Goal: Transaction & Acquisition: Purchase product/service

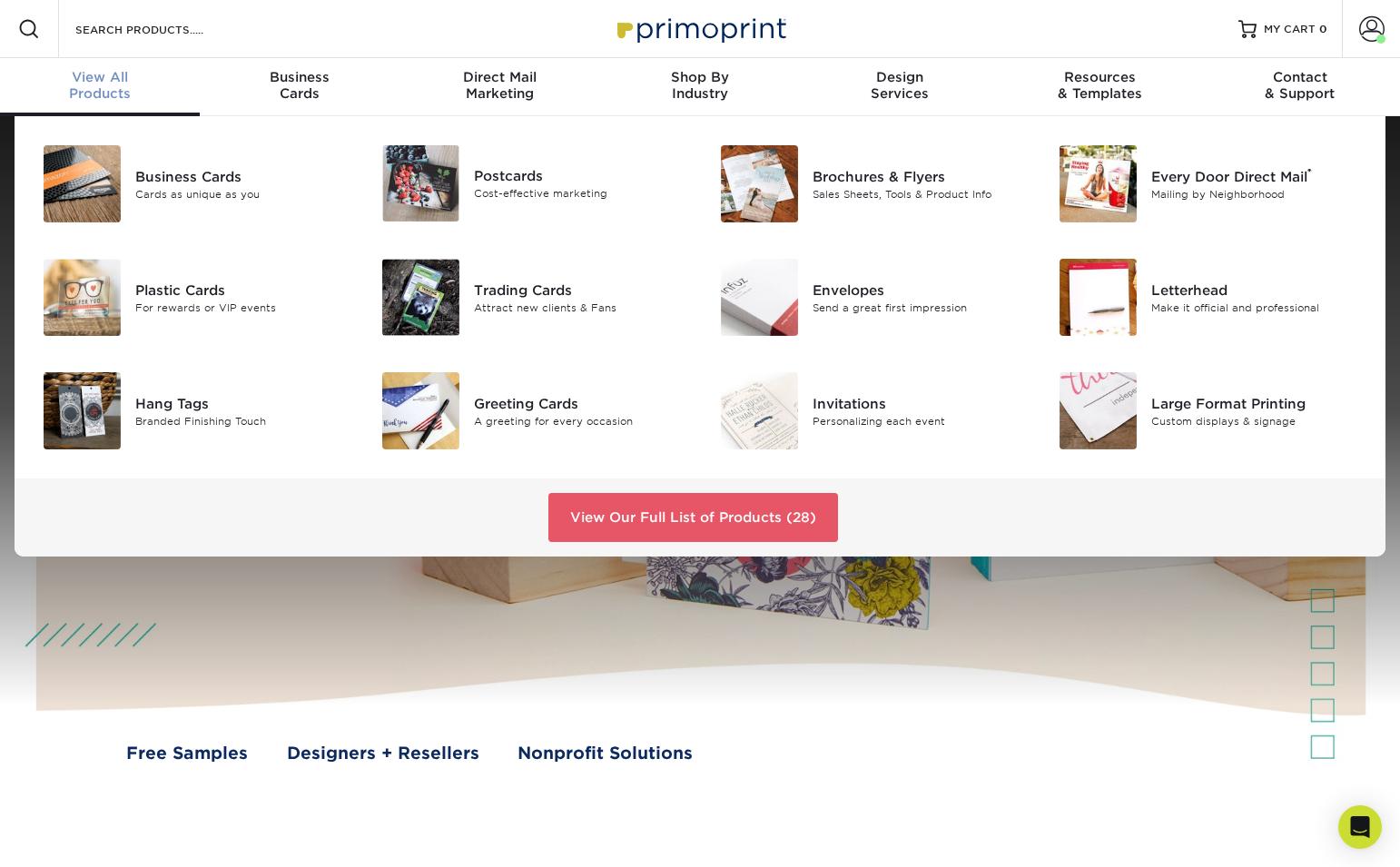
click at [118, 88] on div "View All Products" at bounding box center [100, 85] width 199 height 32
click at [530, 416] on div "A greeting for every occasion" at bounding box center [579, 421] width 212 height 16
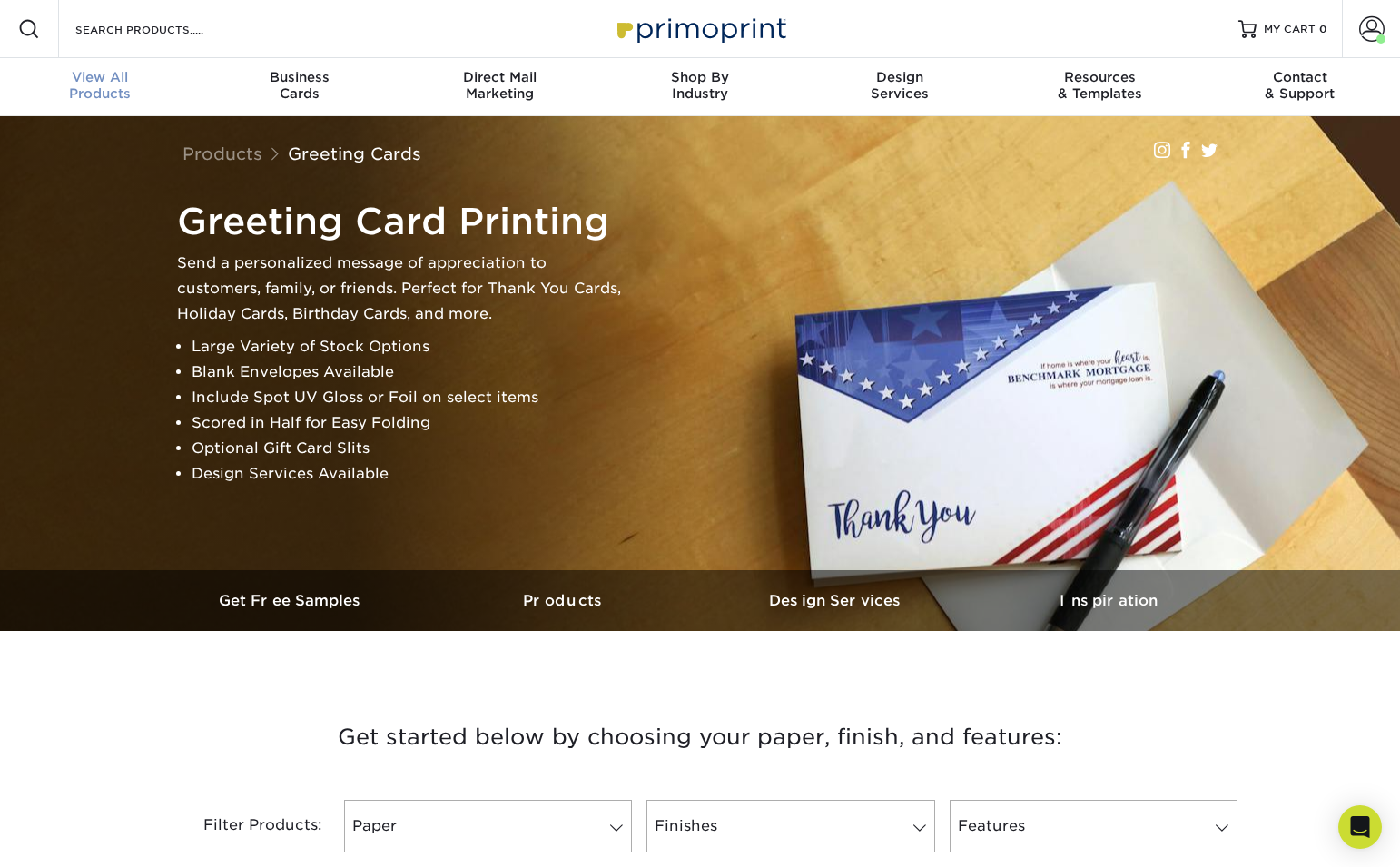
click at [101, 82] on span "View All" at bounding box center [100, 77] width 199 height 17
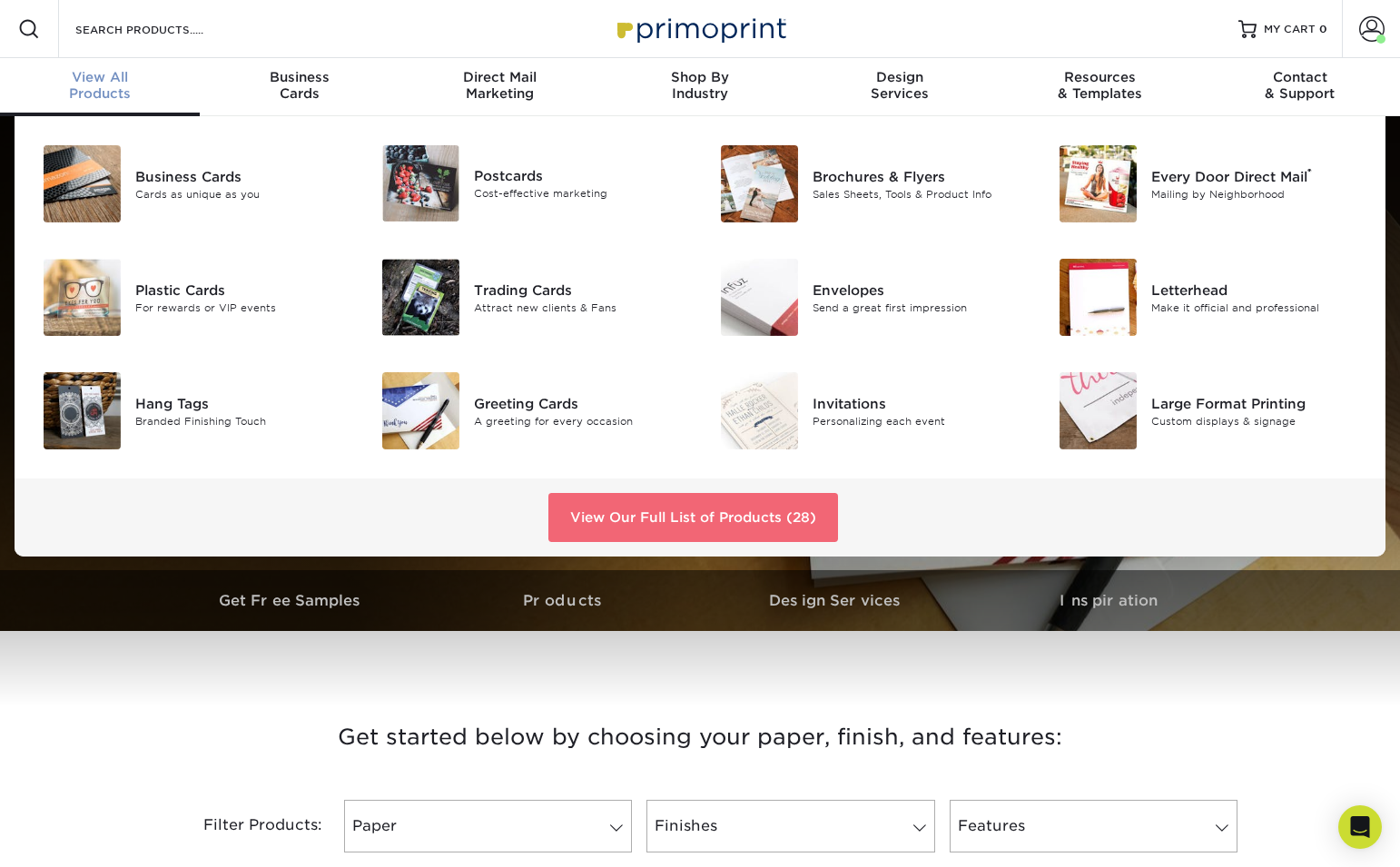
click at [605, 528] on link "View Our Full List of Products (28)" at bounding box center [693, 518] width 289 height 49
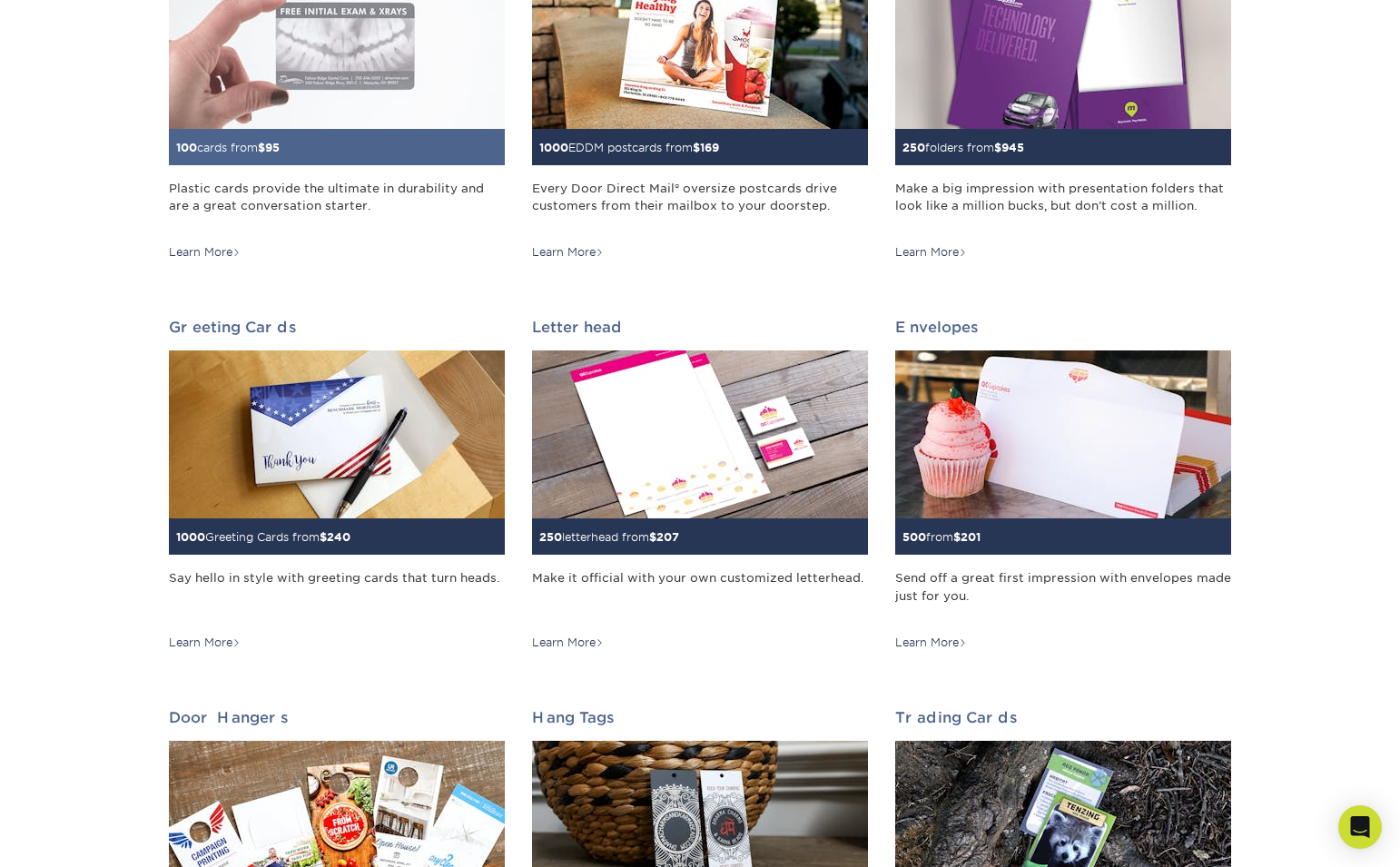
scroll to position [799, 0]
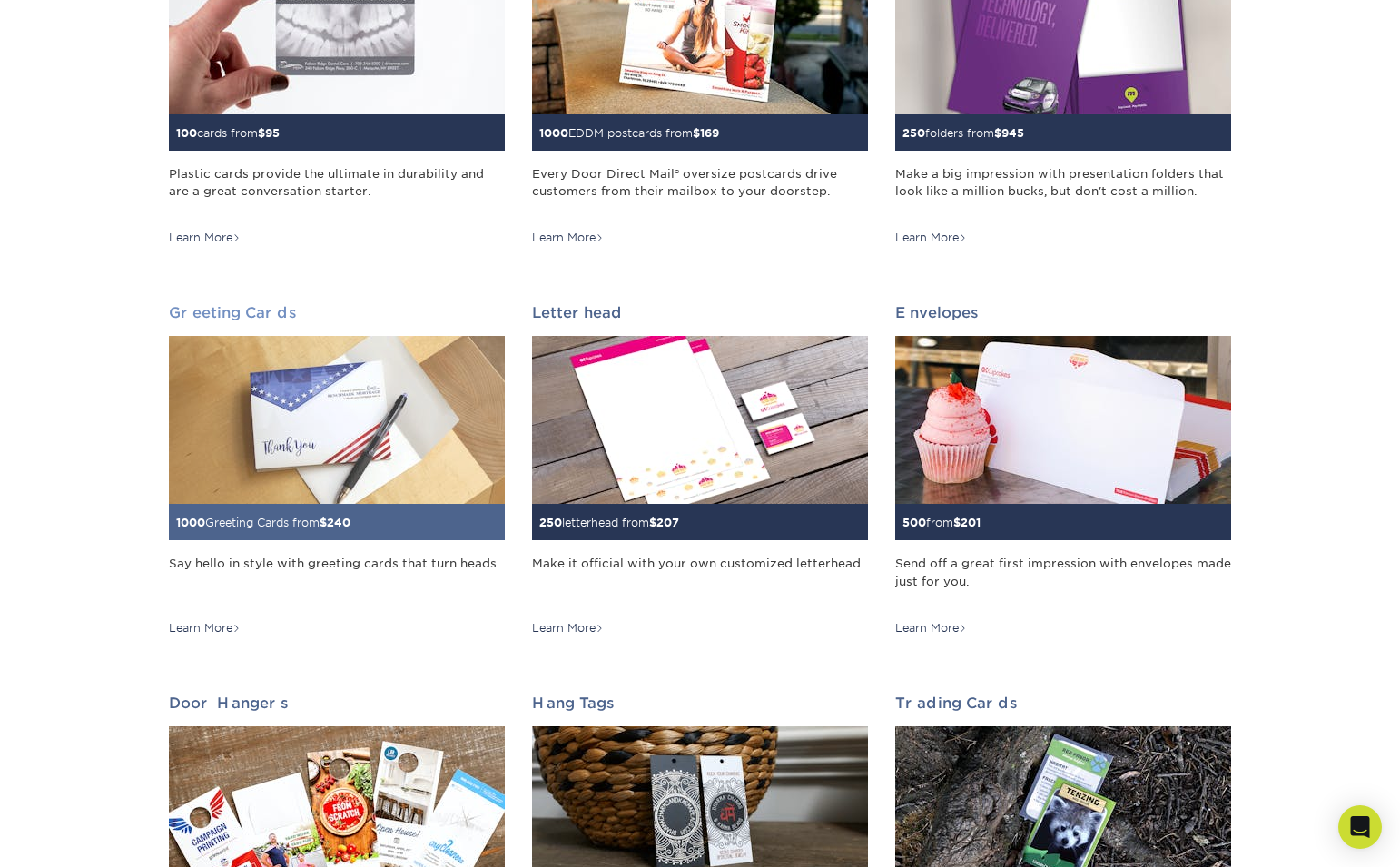
click at [314, 405] on img at bounding box center [337, 420] width 336 height 168
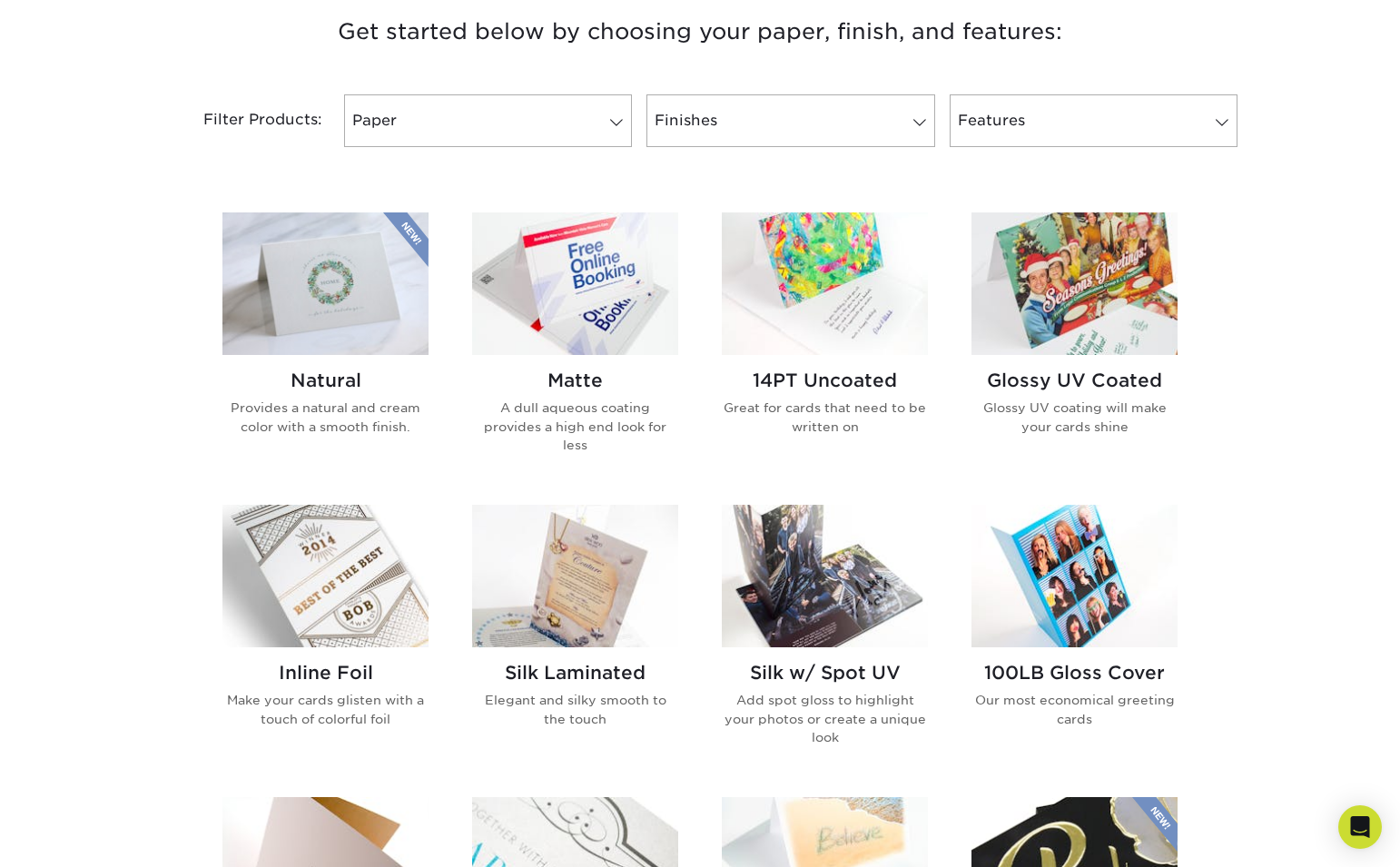
scroll to position [699, 0]
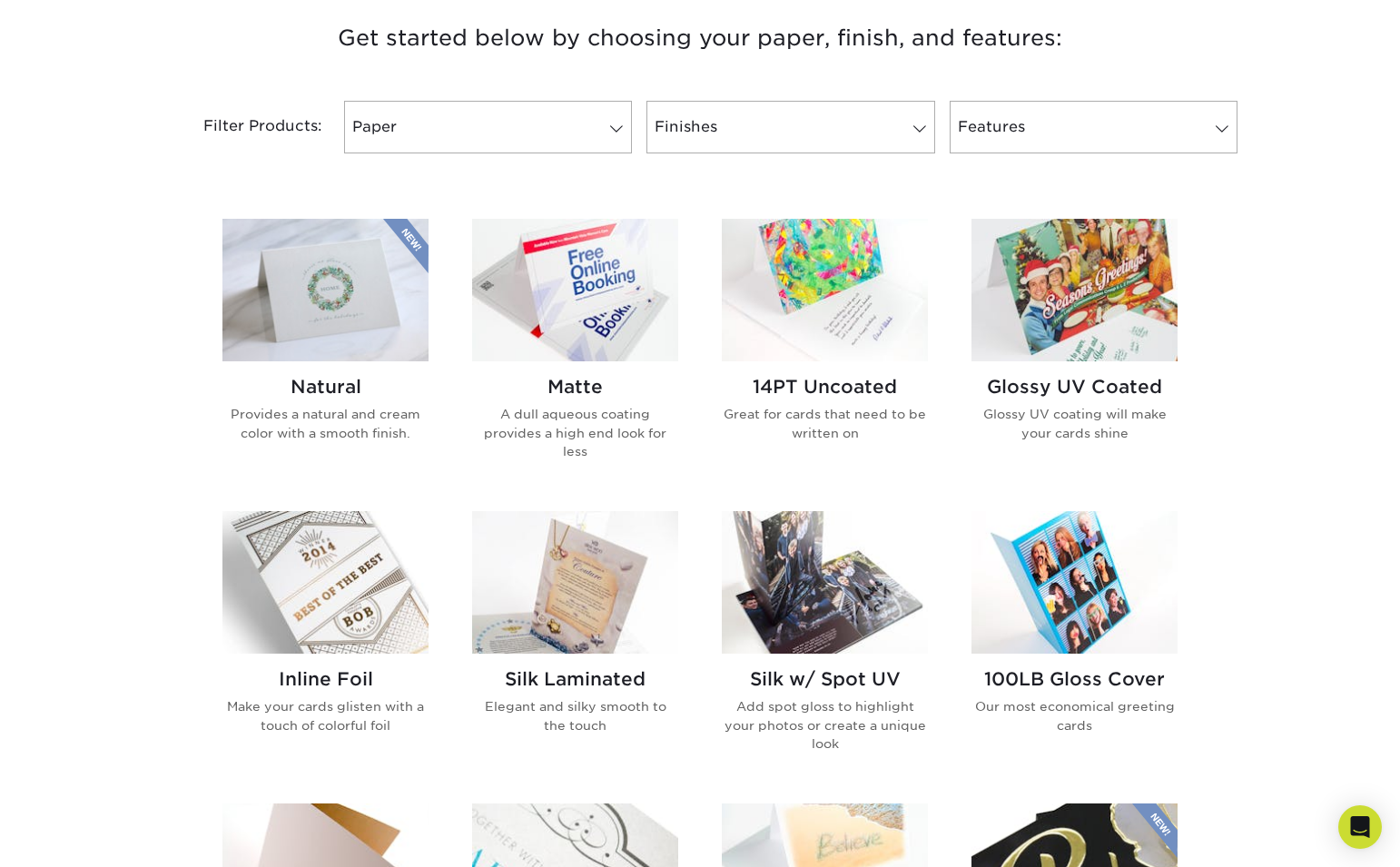
click at [324, 318] on img at bounding box center [325, 290] width 206 height 143
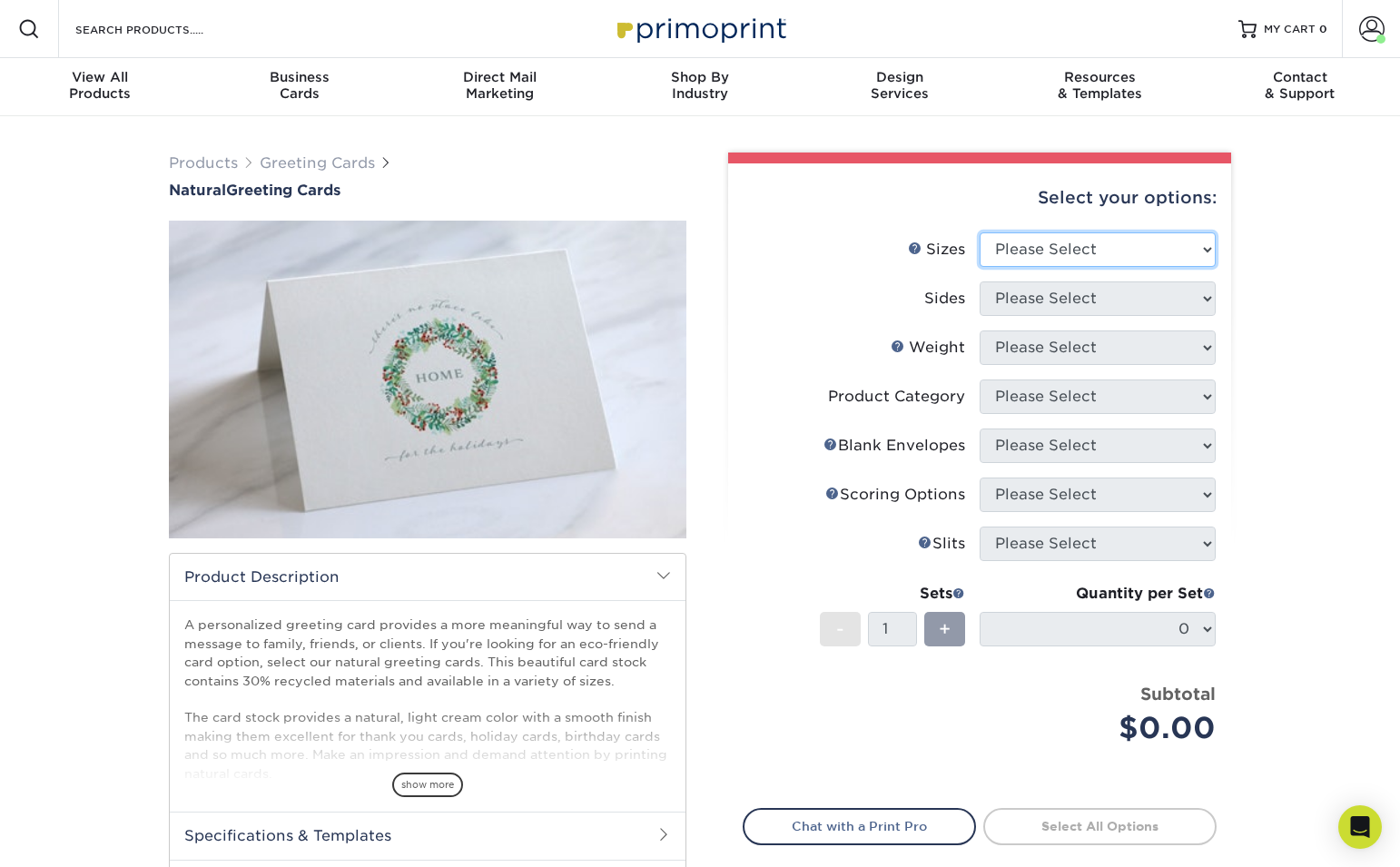
click at [1045, 242] on select "Please Select 4.25" x 11" 5.5" x 8.5" 6" x 9" 6" x 12" 7" x 10" 8.5" x 11"" at bounding box center [1098, 249] width 236 height 34
click at [1074, 253] on select "Please Select 4.25" x 11" 5.5" x 8.5" 6" x 9" 6" x 12" 7" x 10" 8.5" x 11"" at bounding box center [1098, 249] width 236 height 34
click at [980, 233] on select "Please Select 4.25" x 11" 5.5" x 8.5" 6" x 9" 6" x 12" 7" x 10" 8.5" x 11"" at bounding box center [1098, 249] width 236 height 34
click at [1095, 249] on select "Please Select 4.25" x 11" 5.5" x 8.5" 6" x 9" 6" x 12" 7" x 10" 8.5" x 11"" at bounding box center [1098, 249] width 236 height 34
click at [980, 233] on select "Please Select 4.25" x 11" 5.5" x 8.5" 6" x 9" 6" x 12" 7" x 10" 8.5" x 11"" at bounding box center [1098, 249] width 236 height 34
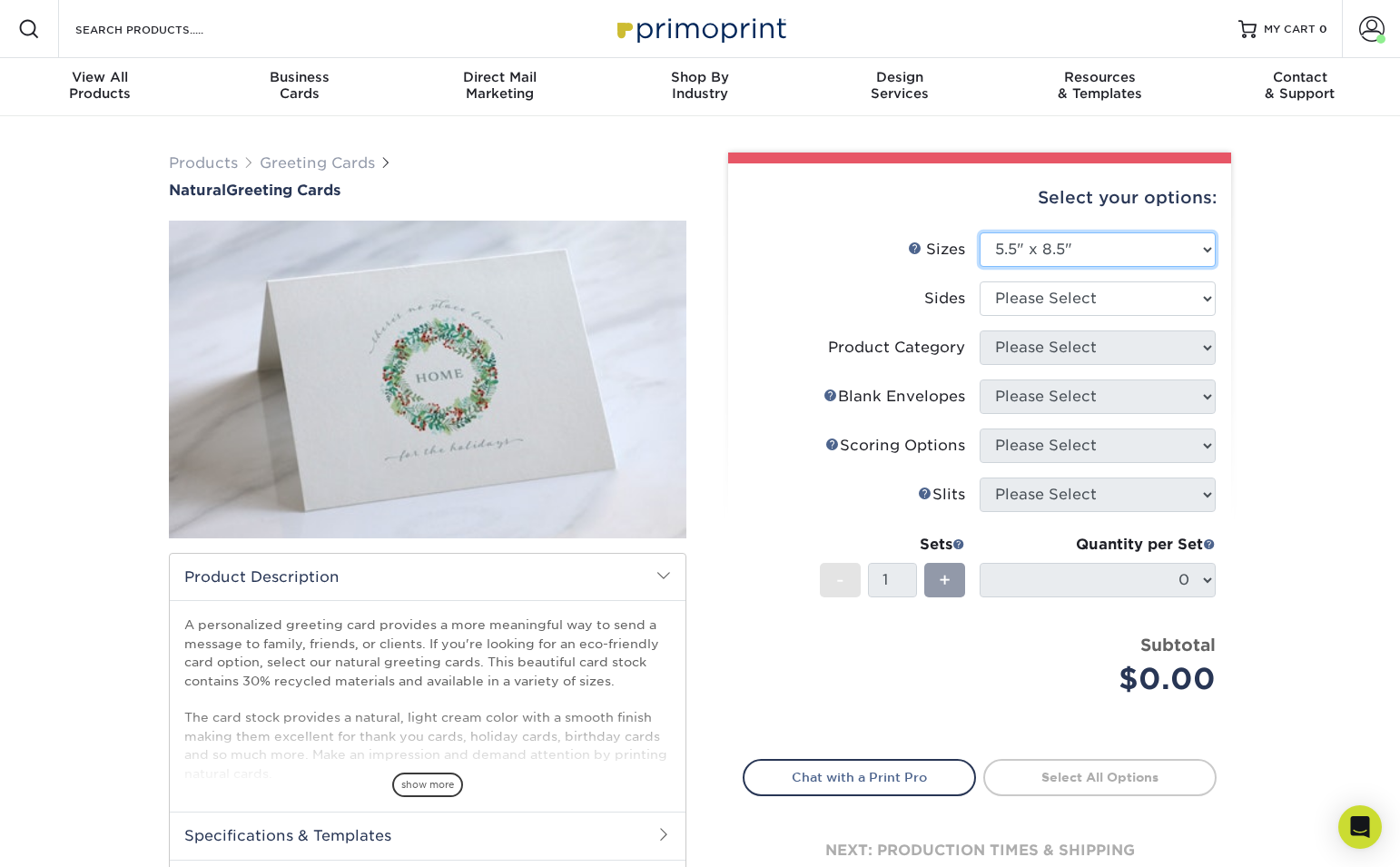
click at [1106, 253] on select "Please Select 4.25" x 11" 5.5" x 8.5" 6" x 9" 6" x 12" 7" x 10" 8.5" x 11"" at bounding box center [1098, 249] width 236 height 34
select select "6.00x9.00"
click at [980, 233] on select "Please Select 4.25" x 11" 5.5" x 8.5" 6" x 9" 6" x 12" 7" x 10" 8.5" x 11"" at bounding box center [1098, 249] width 236 height 34
click at [1108, 293] on select "Please Select Print Both Sides Print Front Only" at bounding box center [1098, 298] width 236 height 34
select select "32d3c223-f82c-492b-b915-ba065a00862f"
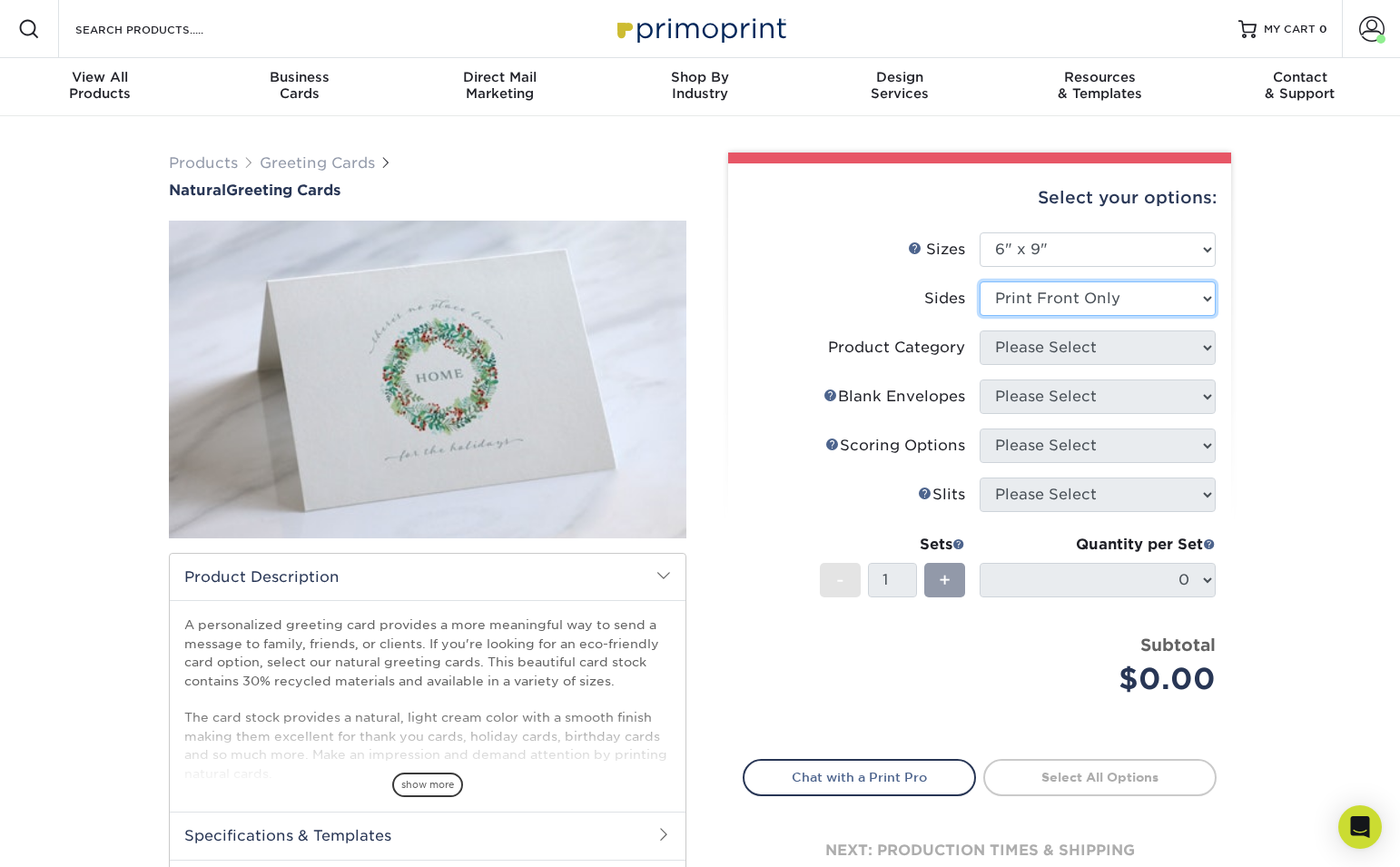
click at [980, 282] on select "Please Select Print Both Sides Print Front Only" at bounding box center [1098, 298] width 236 height 34
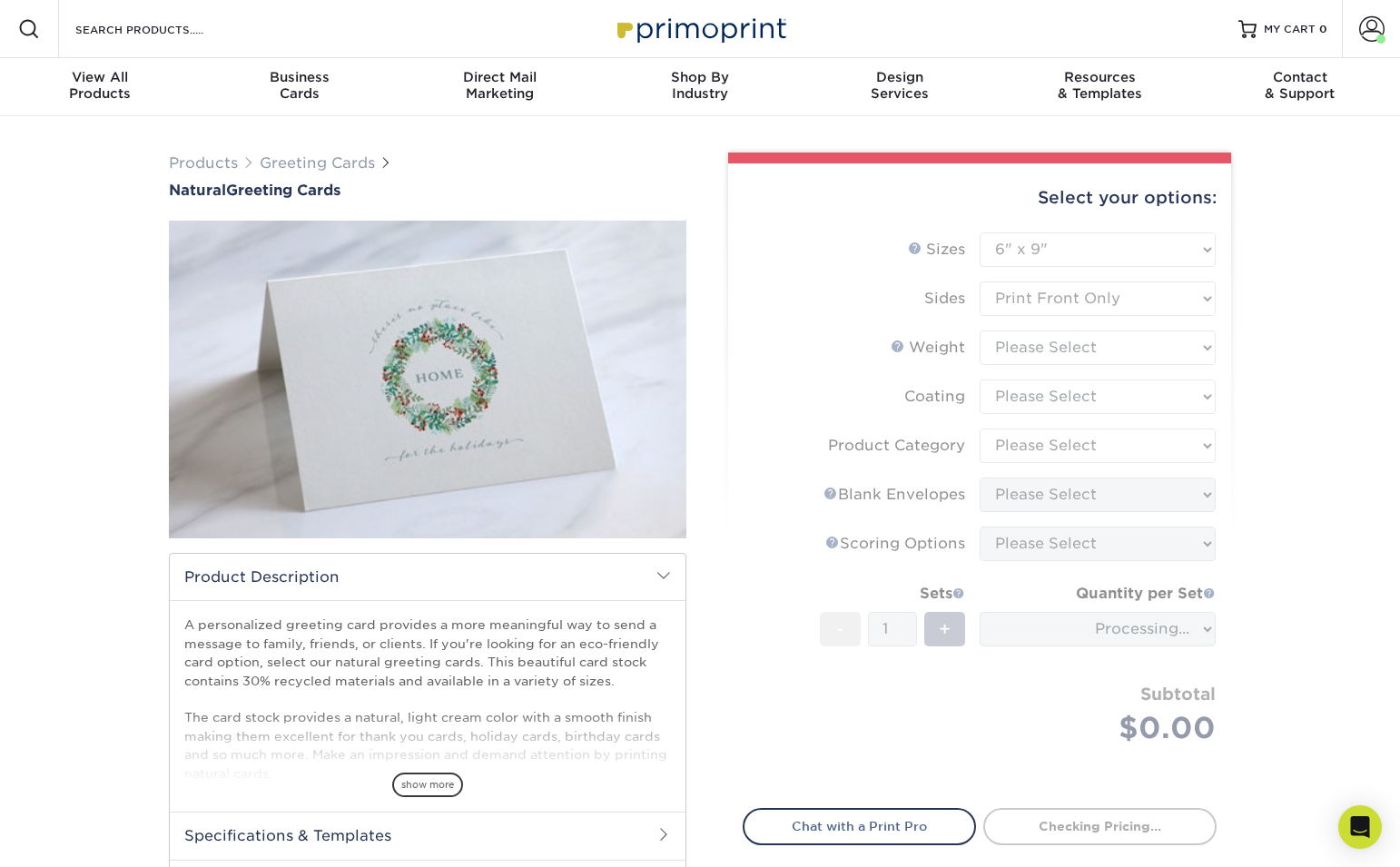
click at [1108, 355] on form "Sizes Help Sizes Please Select 4.25" x 11" 5.5" x 8.5" 6" x 9" 6" x 12" 7" x 10…" at bounding box center [979, 510] width 474 height 555
click at [1107, 356] on form "Sizes Help Sizes Please Select 4.25" x 11" 5.5" x 8.5" 6" x 9" 6" x 12" 7" x 10…" at bounding box center [979, 510] width 474 height 555
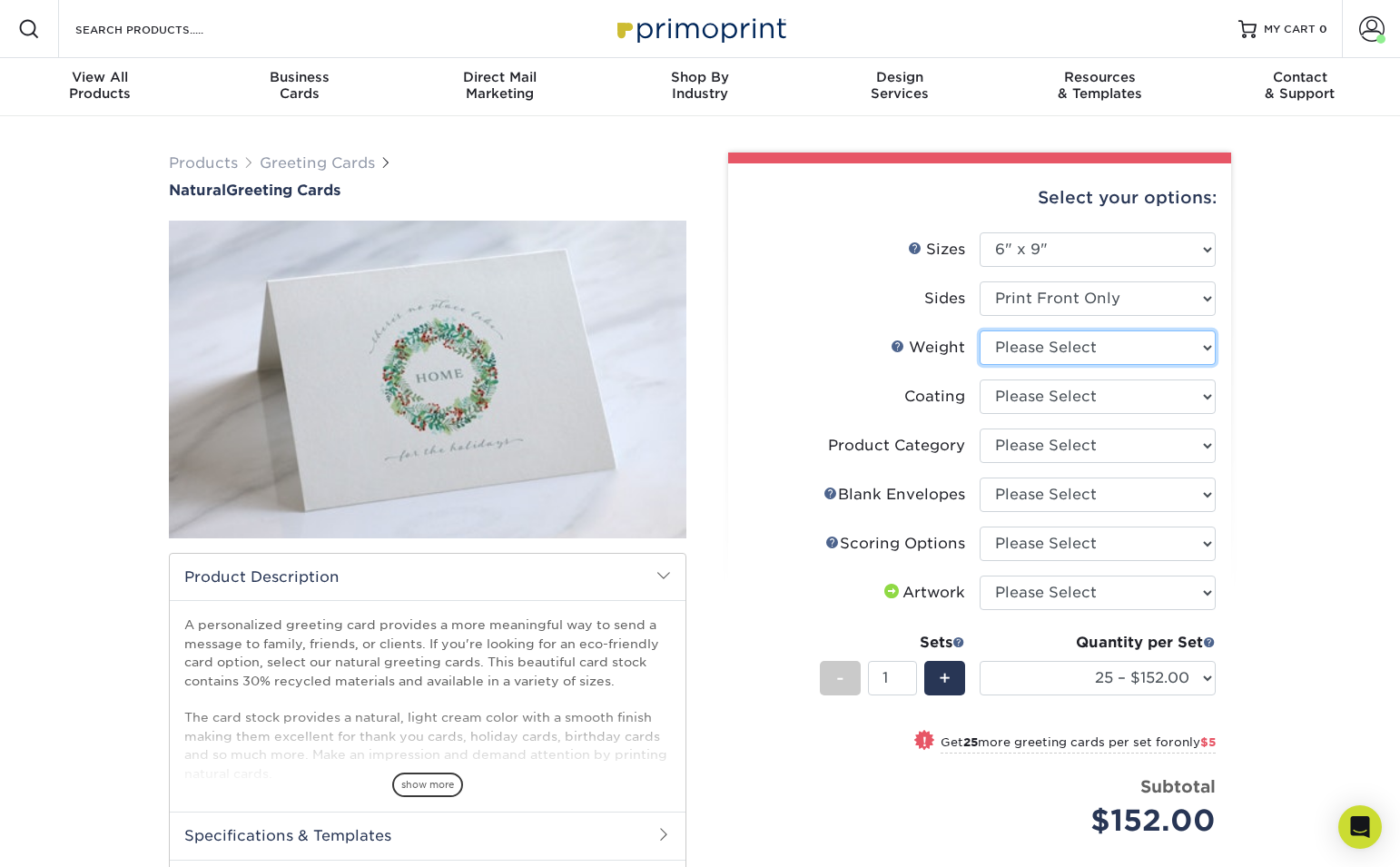
click at [1030, 344] on select "Please Select 14PTNT" at bounding box center [1098, 347] width 236 height 34
select select "14PTNT"
click at [980, 330] on select "Please Select 14PTNT" at bounding box center [1098, 347] width 236 height 34
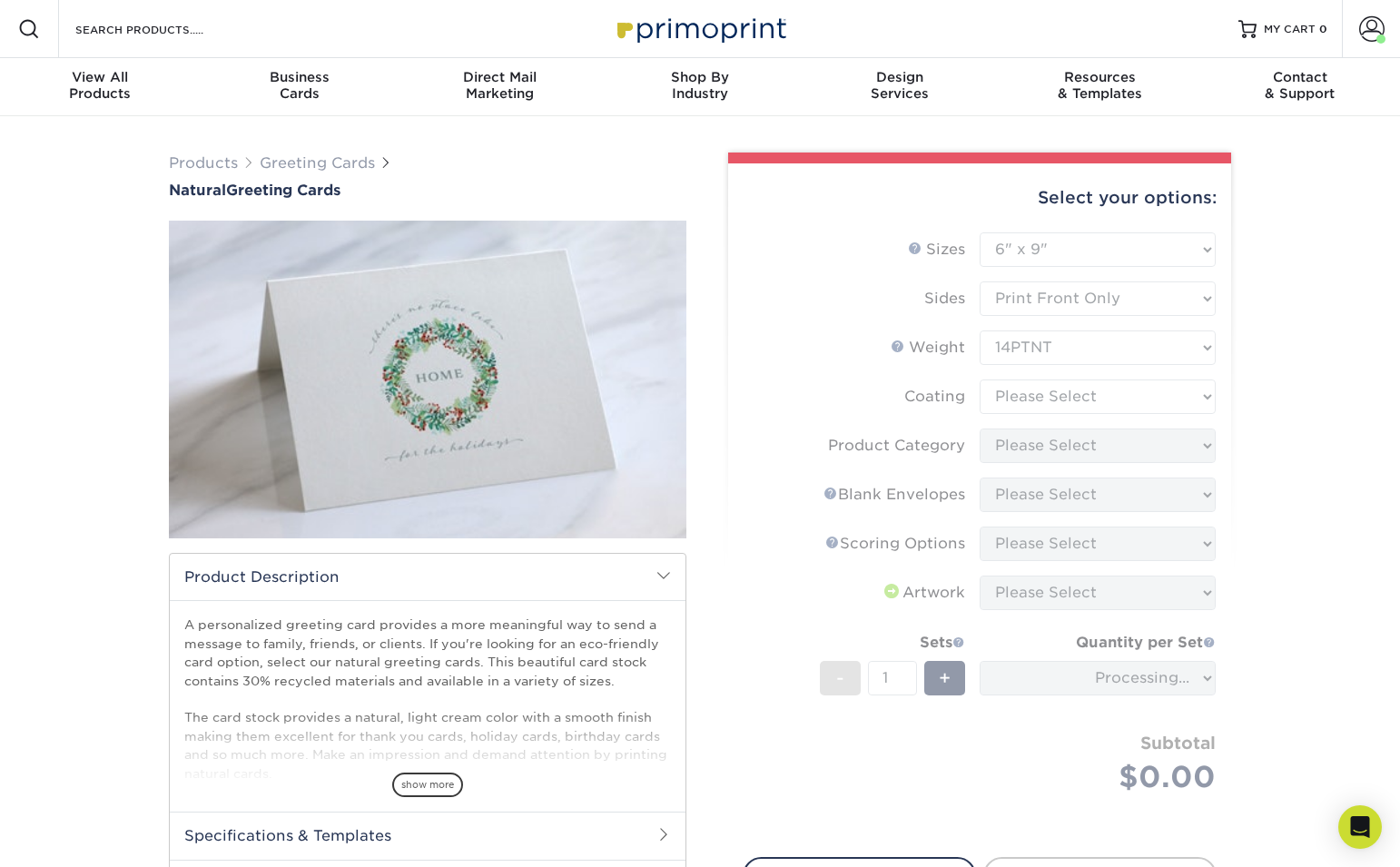
click at [1069, 392] on form "Sizes Help Sizes Please Select 4.25" x 11" 5.5" x 8.5" 6" x 9" 6" x 12" 7" x 10…" at bounding box center [979, 535] width 474 height 604
click at [1066, 393] on form "Sizes Help Sizes Please Select 4.25" x 11" 5.5" x 8.5" 6" x 9" 6" x 12" 7" x 10…" at bounding box center [979, 535] width 474 height 604
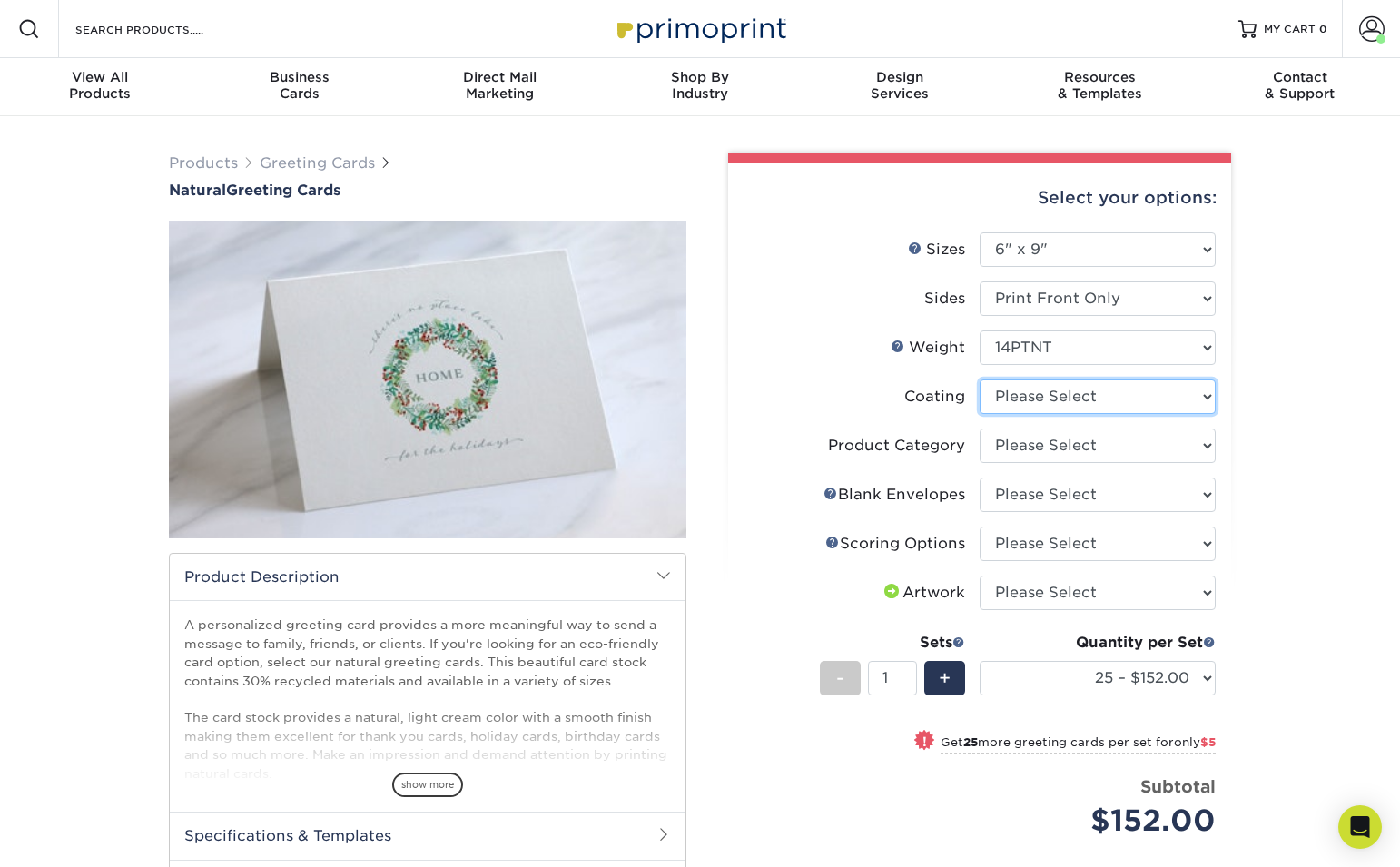
click at [1130, 409] on select at bounding box center [1098, 396] width 236 height 34
select select "3e7618de-abca-4bda-9f97-8b9129e913d8"
click at [980, 379] on select at bounding box center [1098, 396] width 236 height 34
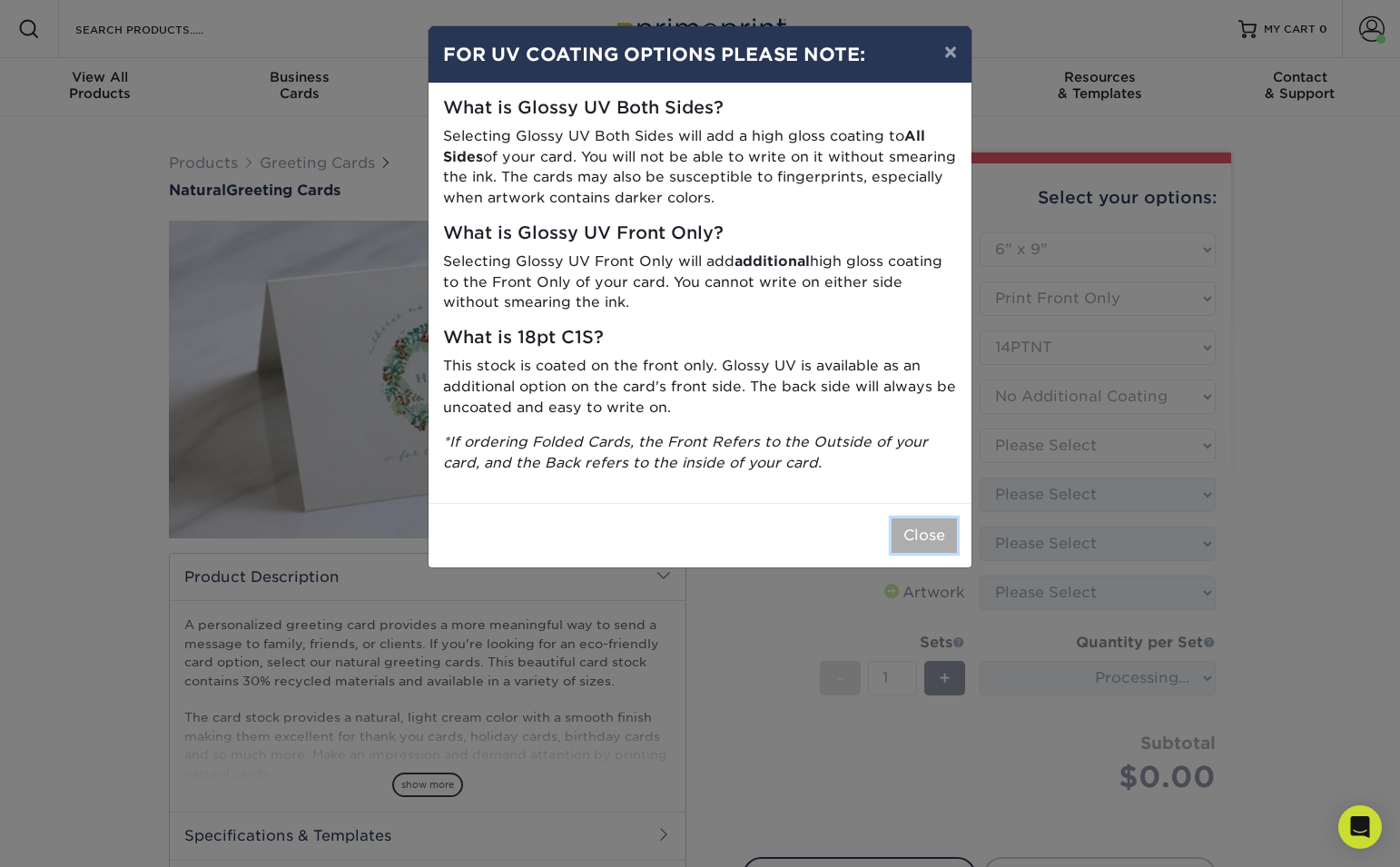
click at [910, 531] on button "Close" at bounding box center [923, 536] width 65 height 34
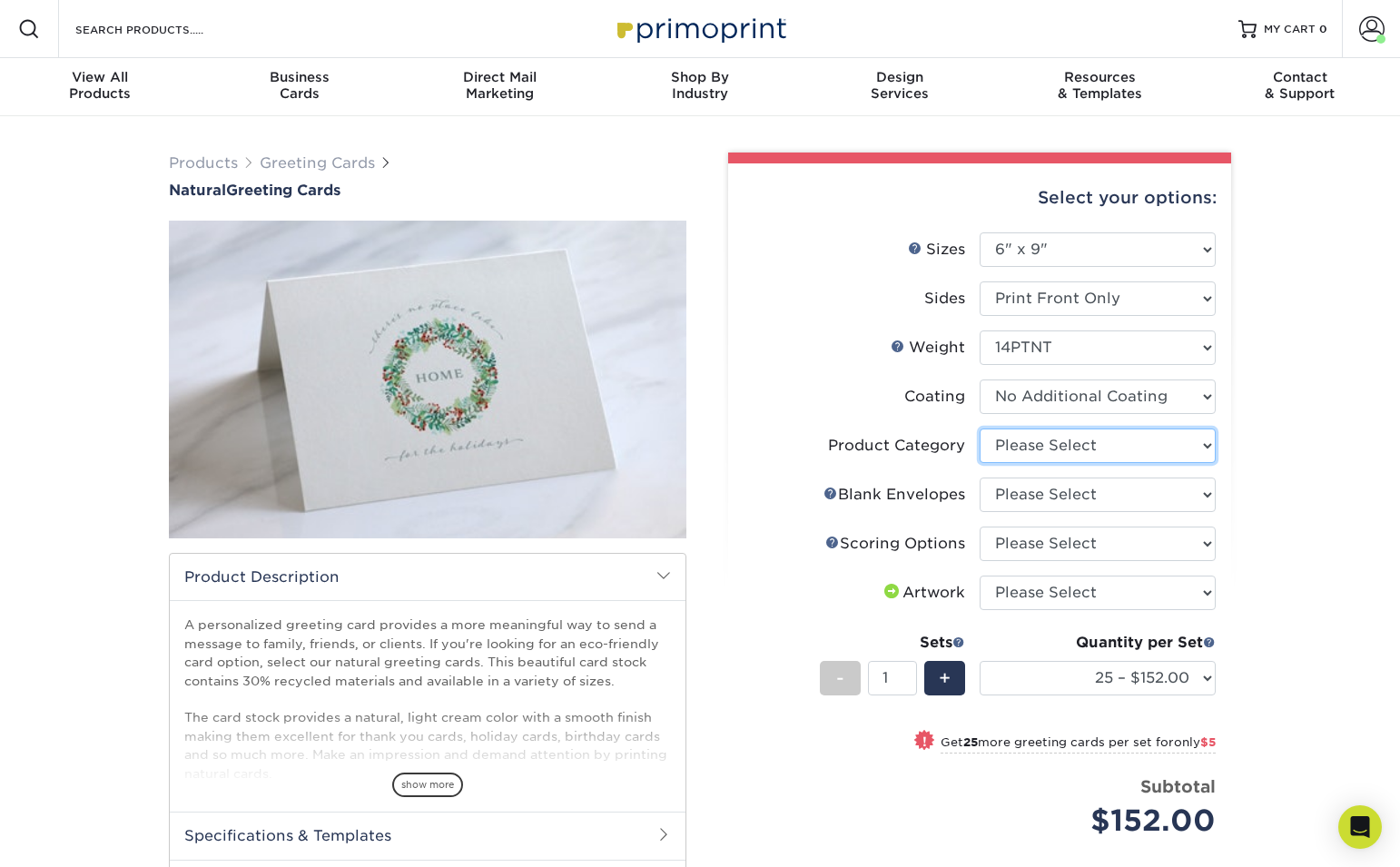
click at [1067, 451] on select "Please Select Greeting Cards" at bounding box center [1098, 446] width 236 height 34
select select "b7f8198f-f281-4438-a52e-cd7a5c5c0cfc"
click at [980, 429] on select "Please Select Greeting Cards" at bounding box center [1098, 446] width 236 height 34
click at [1080, 502] on select "Please Select No Blank Envelopes Yes 25 Natural Envelopes A6 Yes 50 Natural Env…" at bounding box center [1098, 495] width 236 height 34
select select "56d74f91-7f6b-4d89-b89d-16eff7939871"
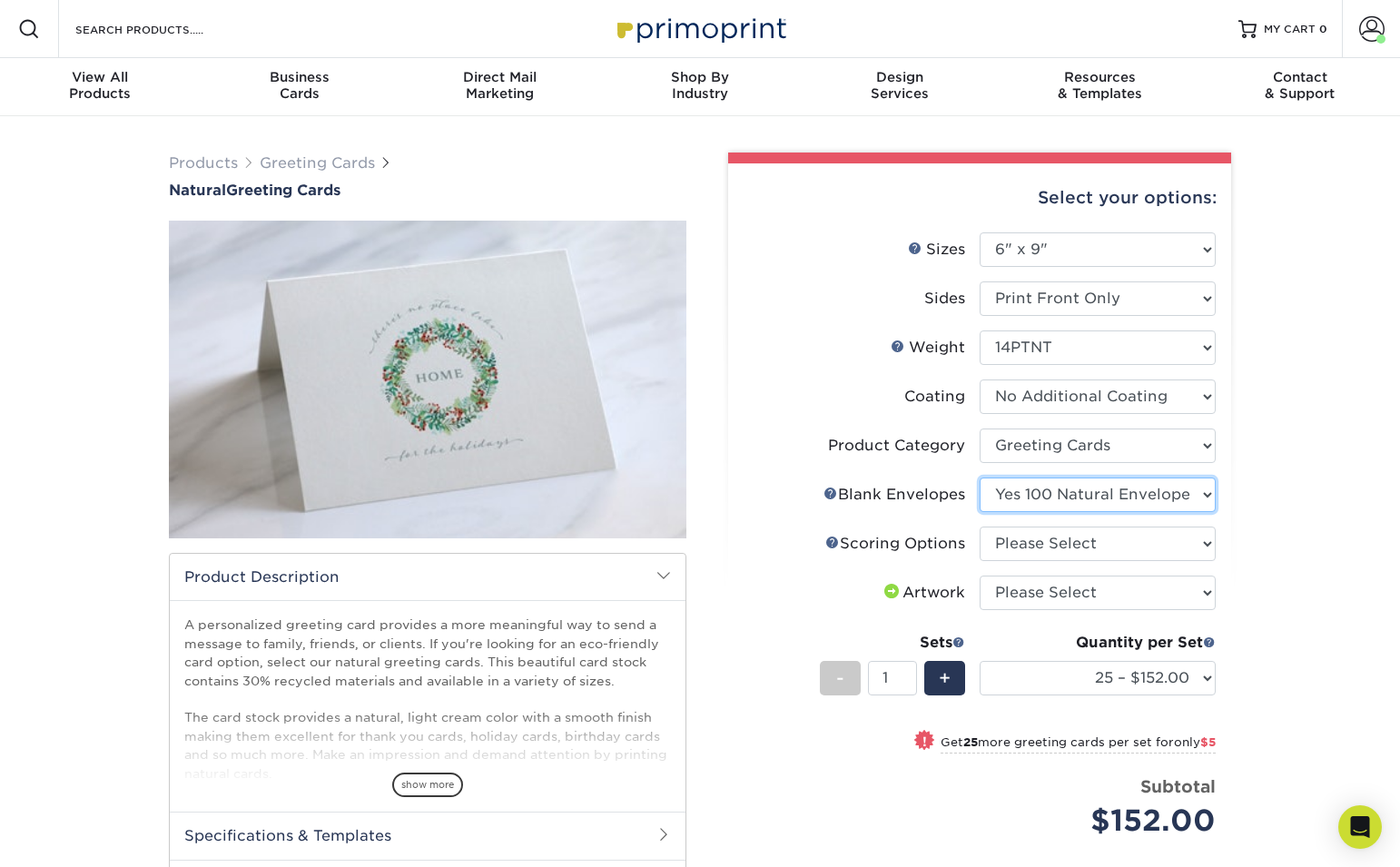
click at [980, 478] on select "Please Select No Blank Envelopes Yes 25 Natural Envelopes A6 Yes 50 Natural Env…" at bounding box center [1098, 495] width 236 height 34
click at [1103, 542] on select "Please Select Score in Half" at bounding box center [1098, 543] width 236 height 34
select select "b23166fa-223a-4016-b2d3-d3438452c7d9"
click at [980, 527] on select "Please Select Score in Half" at bounding box center [1098, 543] width 236 height 34
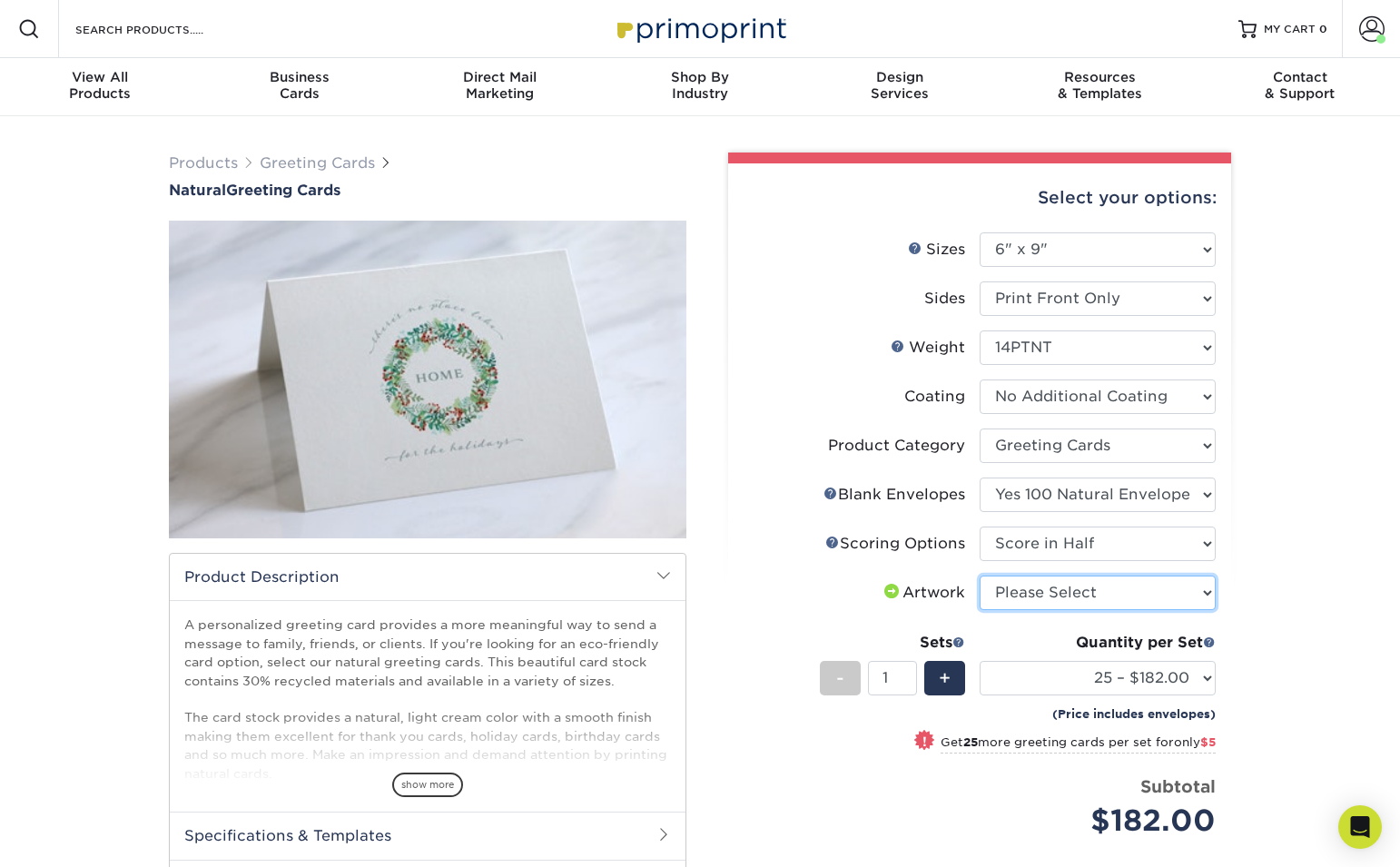
click at [1051, 598] on select "Please Select I will upload files I need a design - $75" at bounding box center [1098, 592] width 236 height 34
click at [1176, 298] on select "Please Select Print Both Sides Print Front Only" at bounding box center [1098, 298] width 236 height 34
select select "13abbda7-1d64-4f25-8bb2-c179b224825d"
click at [980, 282] on select "Please Select Print Both Sides Print Front Only" at bounding box center [1098, 298] width 236 height 34
select select "-1"
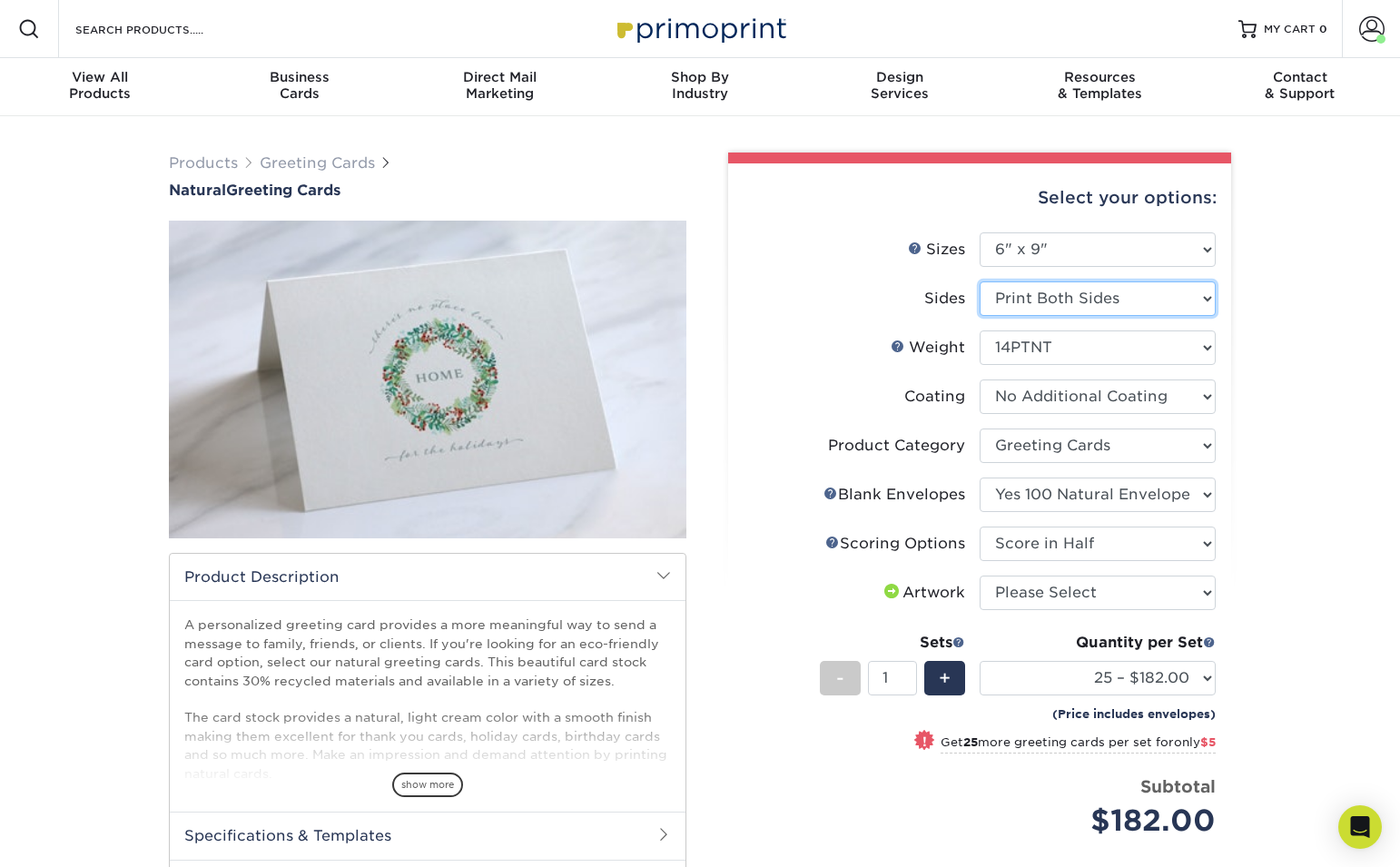
select select "-1"
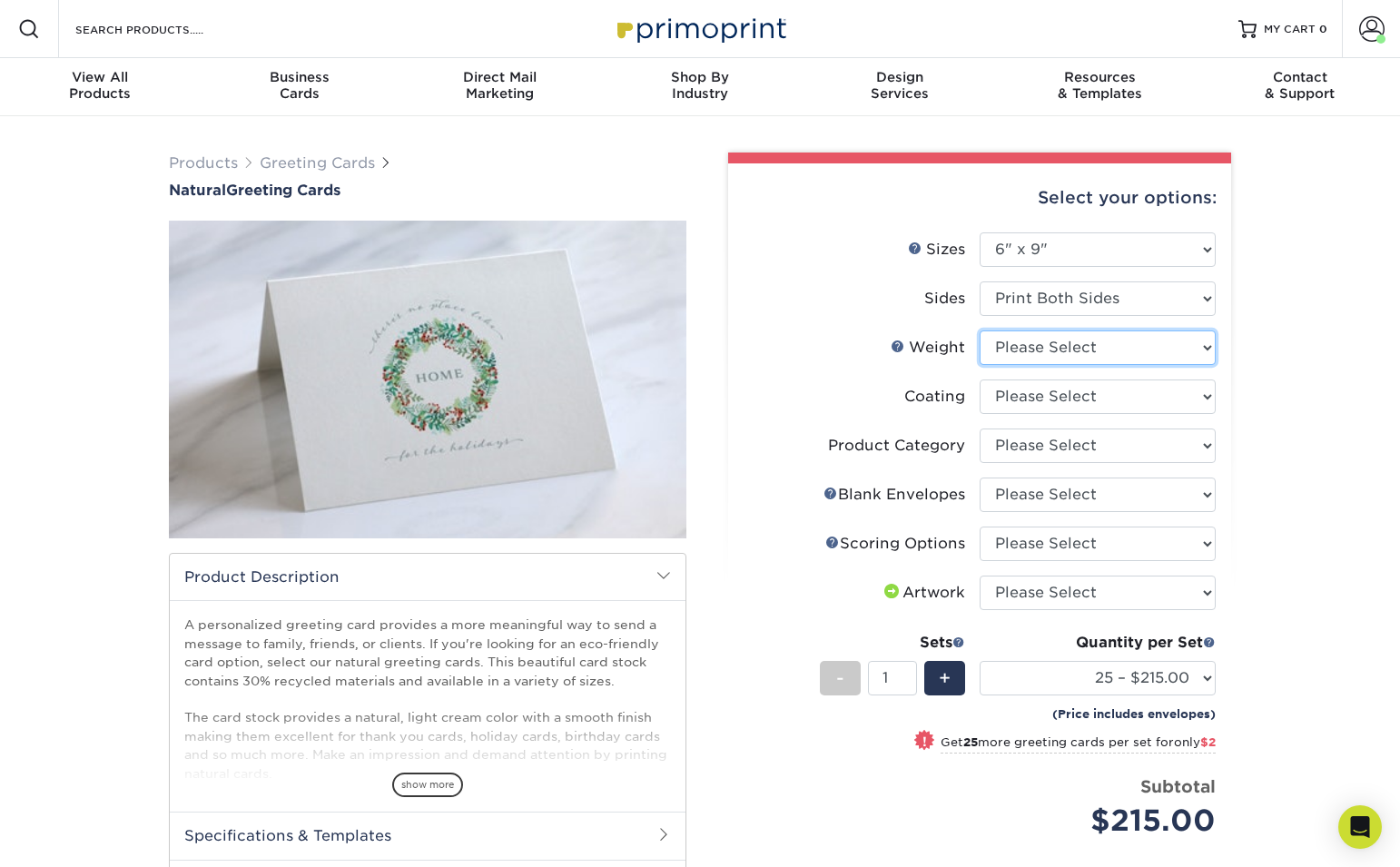
click at [1138, 354] on select "Please Select 14PTNT" at bounding box center [1098, 347] width 236 height 34
select select "14PTNT"
click at [980, 330] on select "Please Select 14PTNT" at bounding box center [1098, 347] width 236 height 34
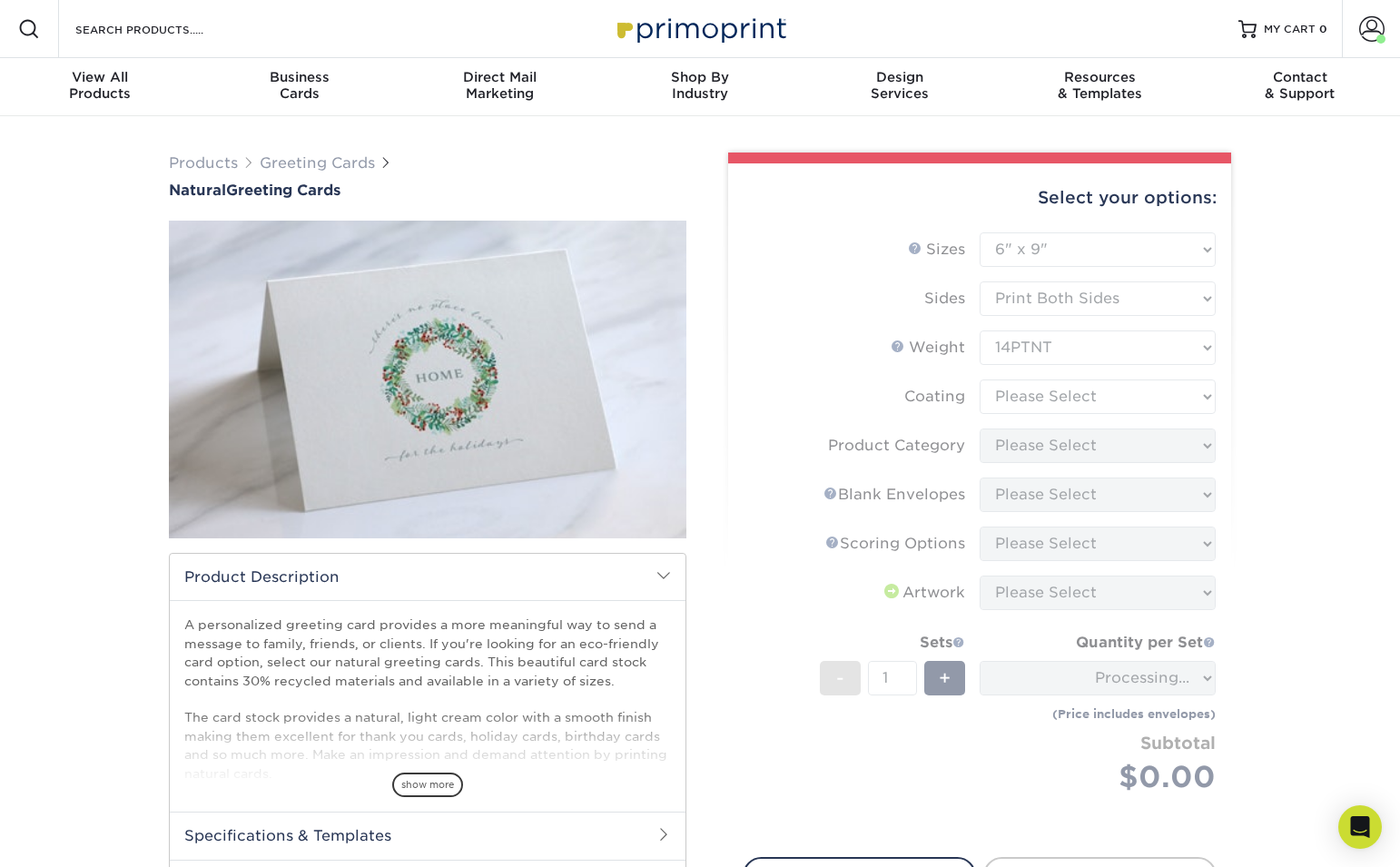
click at [1103, 392] on form "Sizes Help Sizes Please Select 4.25" x 11" 5.5" x 8.5" 6" x 9" 6" x 12" 7" x 10…" at bounding box center [979, 535] width 474 height 604
click at [1160, 398] on form "Sizes Help Sizes Please Select 4.25" x 11" 5.5" x 8.5" 6" x 9" 6" x 12" 7" x 10…" at bounding box center [979, 535] width 474 height 604
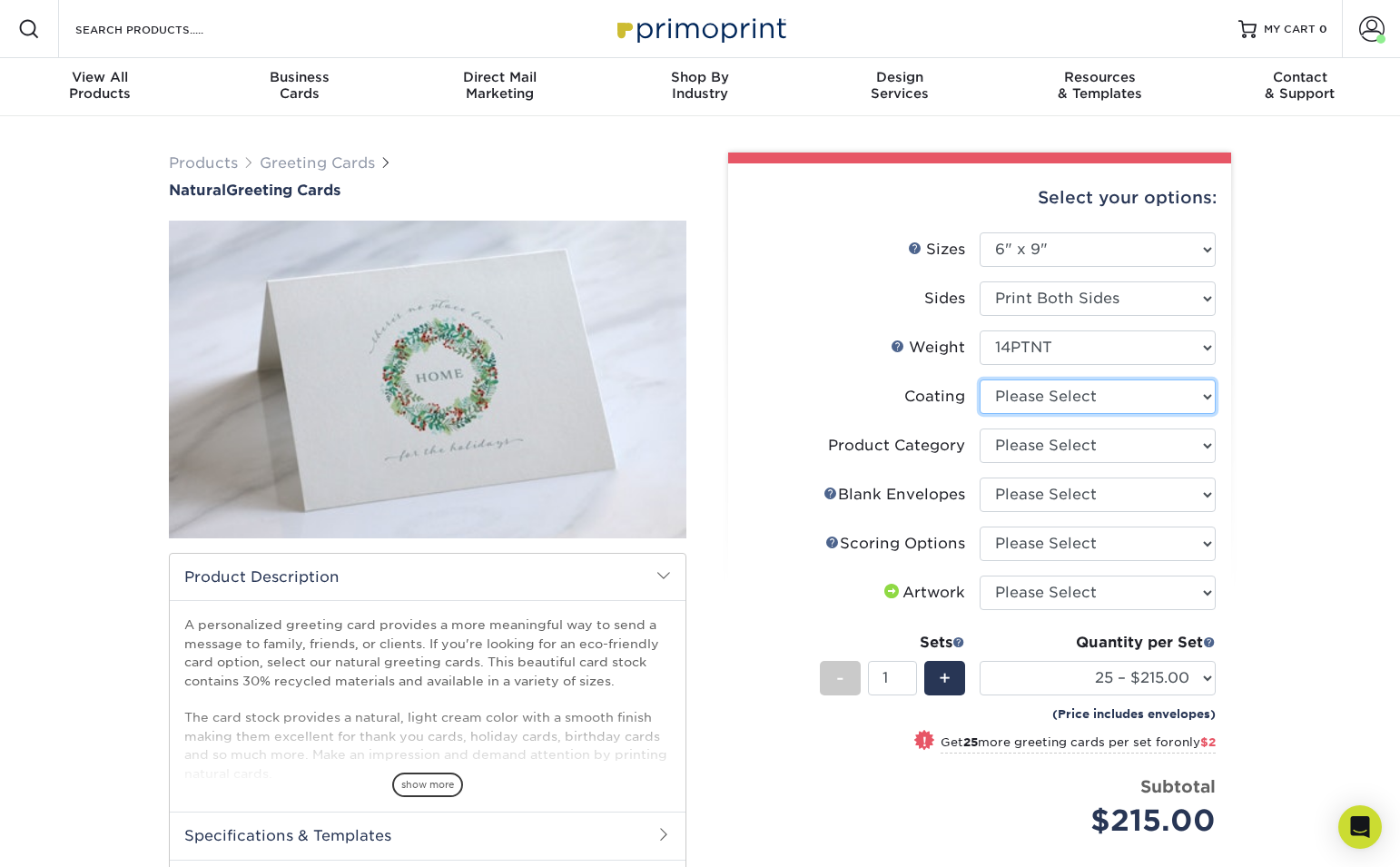
click at [1126, 398] on select at bounding box center [1098, 396] width 236 height 34
select select "3e7618de-abca-4bda-9f97-8b9129e913d8"
click at [980, 379] on select at bounding box center [1098, 396] width 236 height 34
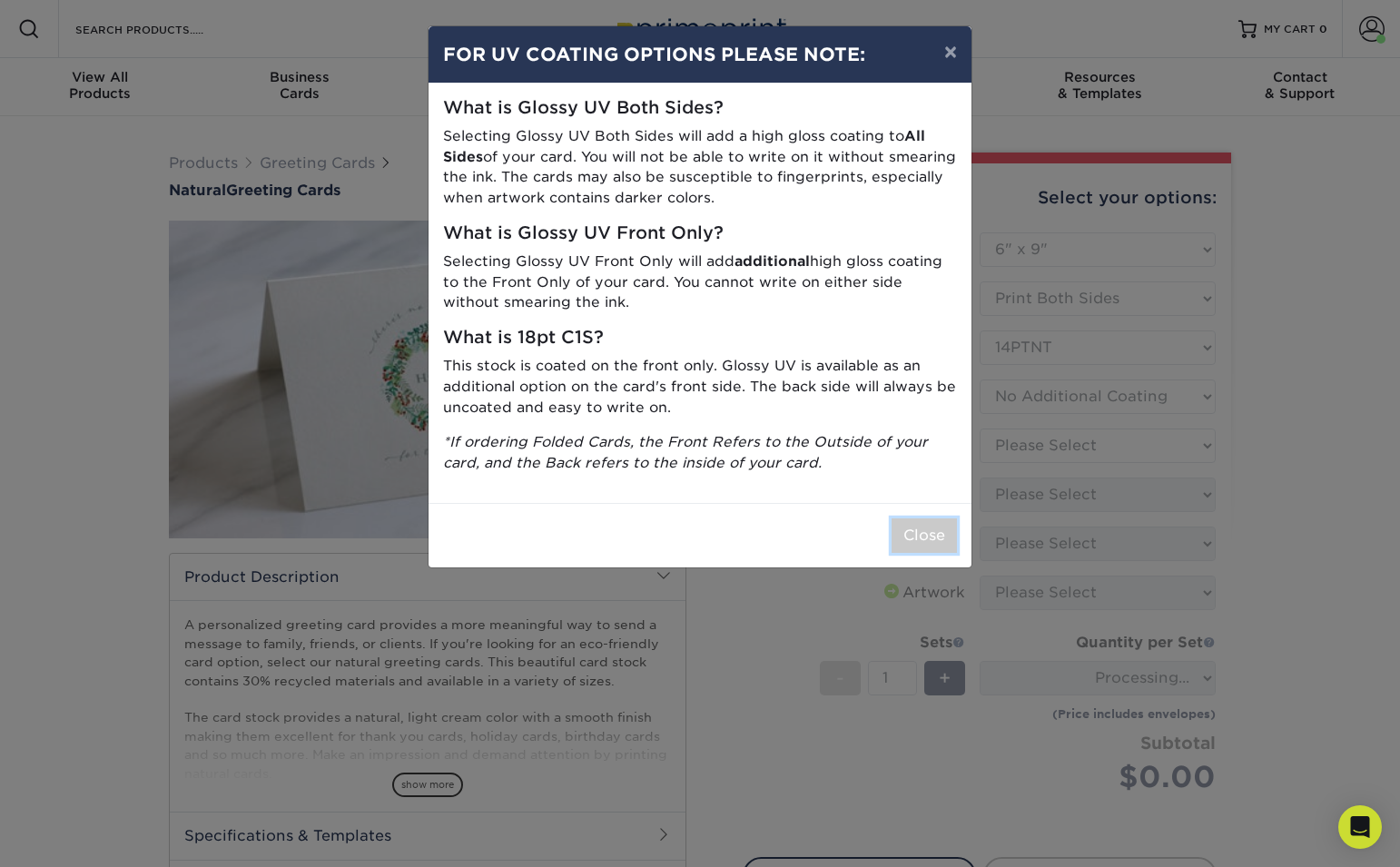
click at [952, 529] on button "Close" at bounding box center [923, 536] width 65 height 34
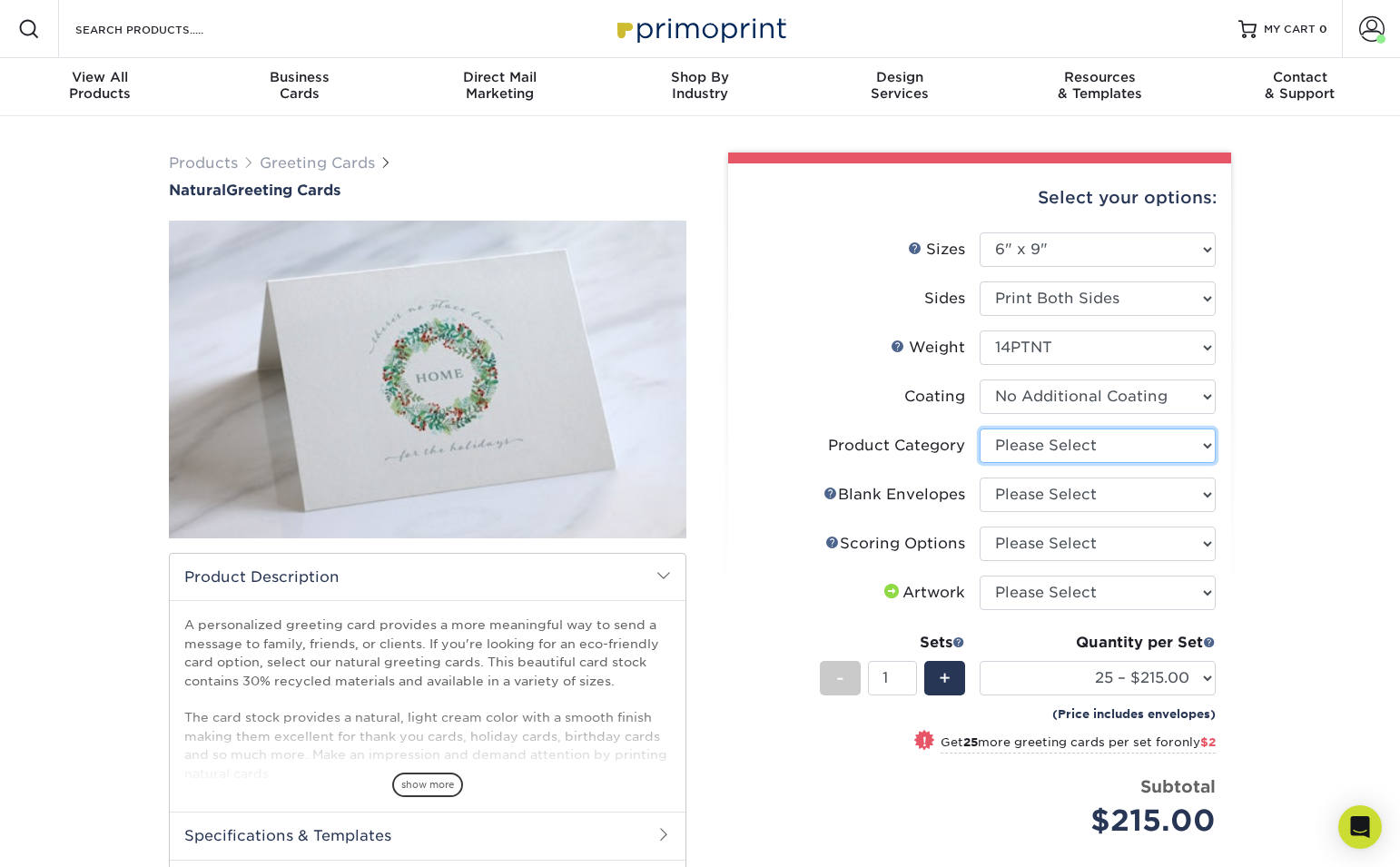
click at [1125, 447] on select "Please Select Greeting Cards" at bounding box center [1098, 446] width 236 height 34
select select "b7f8198f-f281-4438-a52e-cd7a5c5c0cfc"
click at [980, 429] on select "Please Select Greeting Cards" at bounding box center [1098, 446] width 236 height 34
click at [1093, 490] on select "Please Select No Blank Envelopes Yes 25 Natural Envelopes A6 Yes 50 Natural Env…" at bounding box center [1098, 495] width 236 height 34
select select "56d74f91-7f6b-4d89-b89d-16eff7939871"
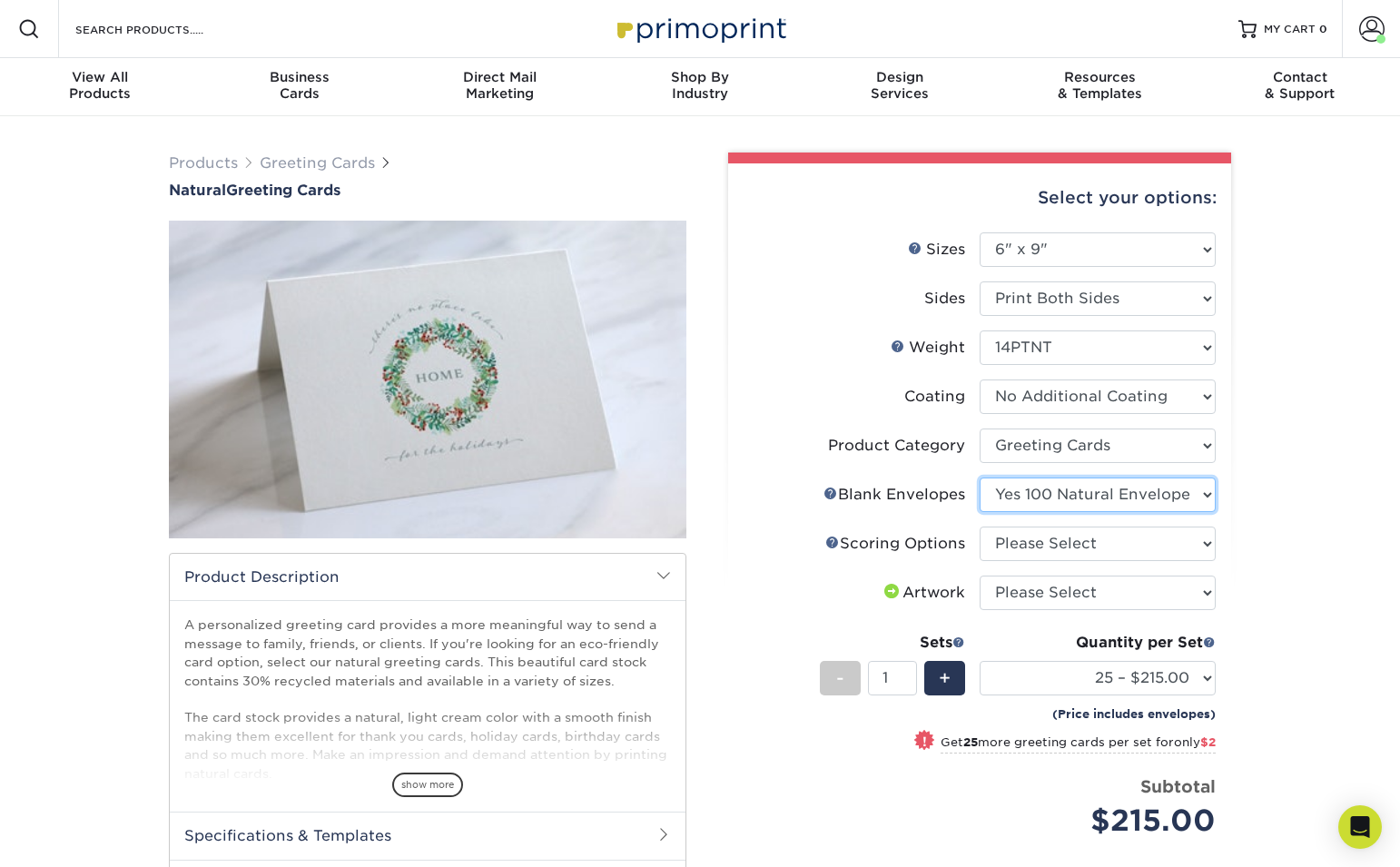
click at [980, 478] on select "Please Select No Blank Envelopes Yes 25 Natural Envelopes A6 Yes 50 Natural Env…" at bounding box center [1098, 495] width 236 height 34
click at [1101, 542] on select "Please Select Score in Half" at bounding box center [1098, 543] width 236 height 34
select select "b23166fa-223a-4016-b2d3-d3438452c7d9"
click at [980, 527] on select "Please Select Score in Half" at bounding box center [1098, 543] width 236 height 34
click at [1101, 596] on select "Please Select I will upload files I need a design - $75" at bounding box center [1098, 592] width 236 height 34
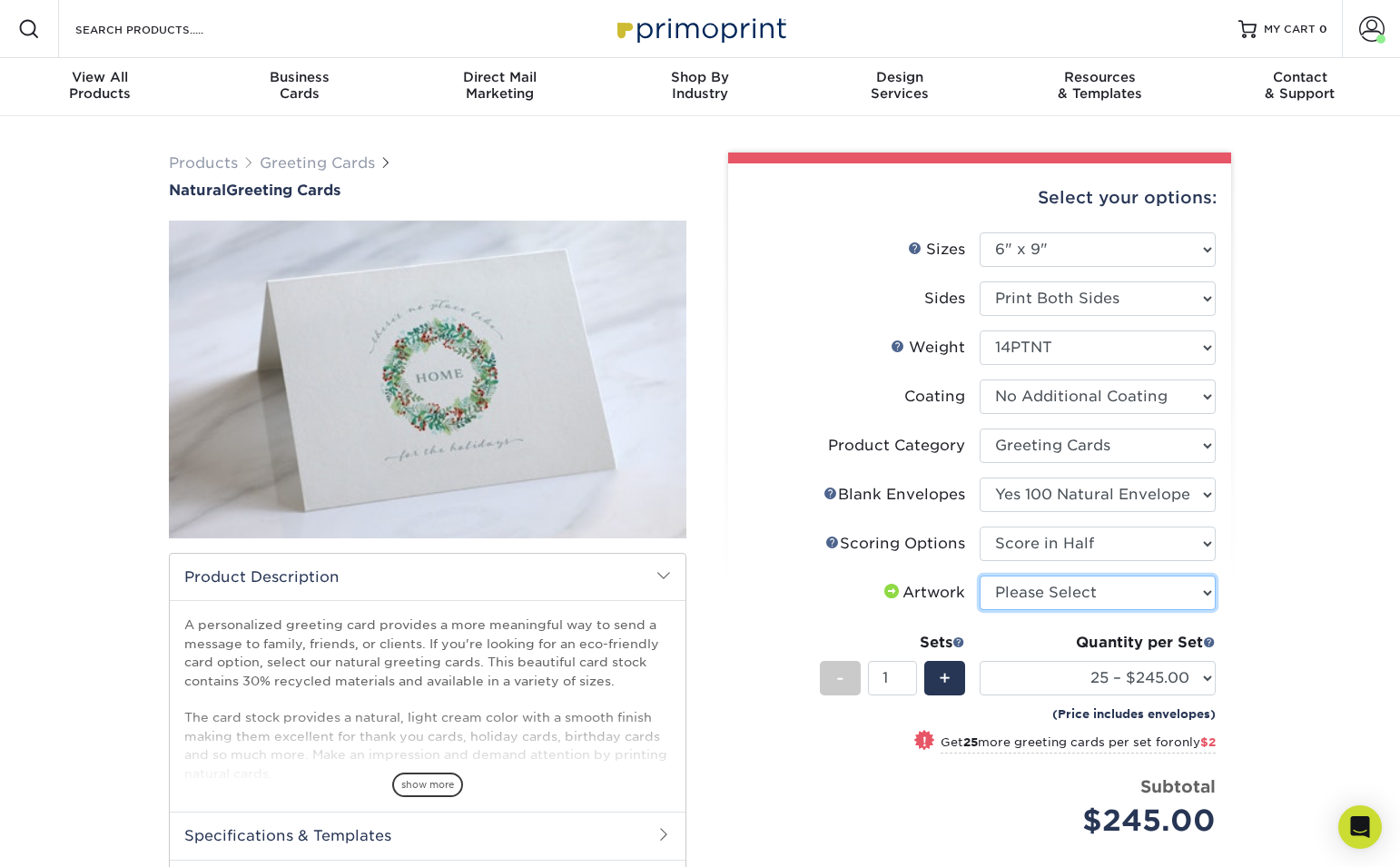
select select "upload"
click at [980, 576] on select "Please Select I will upload files I need a design - $75" at bounding box center [1098, 592] width 236 height 34
click at [1163, 673] on select "25 – $245.00 50 – $247.00 75 – $253.00 100 – $250.00 250 – $299.00 500 – $330.0…" at bounding box center [1098, 677] width 236 height 34
select select "100 – $250.00"
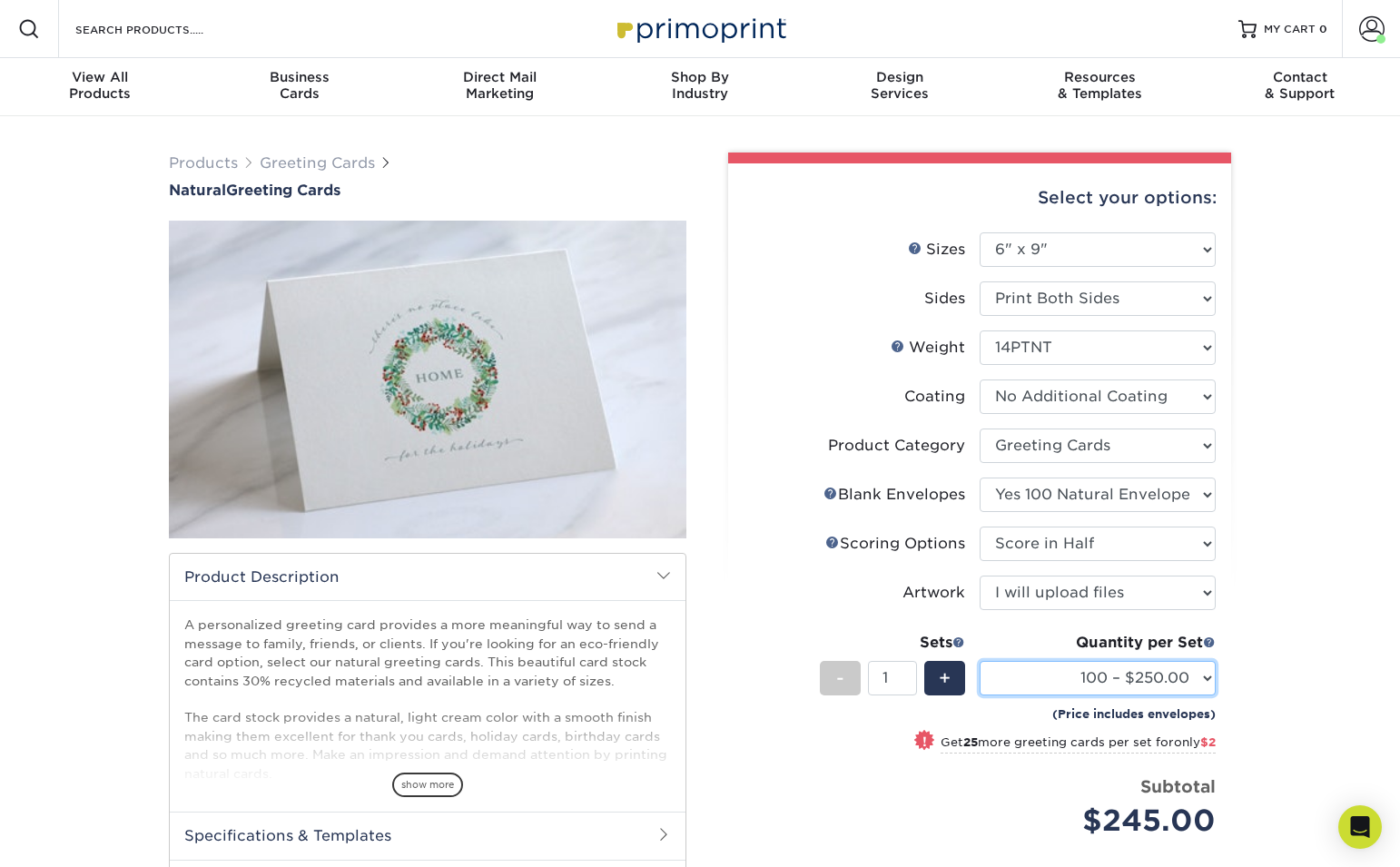
click at [980, 661] on select "25 – $245.00 50 – $247.00 75 – $253.00 100 – $250.00 250 – $299.00 500 – $330.0…" at bounding box center [1098, 677] width 236 height 34
click at [1263, 647] on div "Products Greeting Cards Natural Greeting Cards show more Templates /" at bounding box center [700, 614] width 1400 height 996
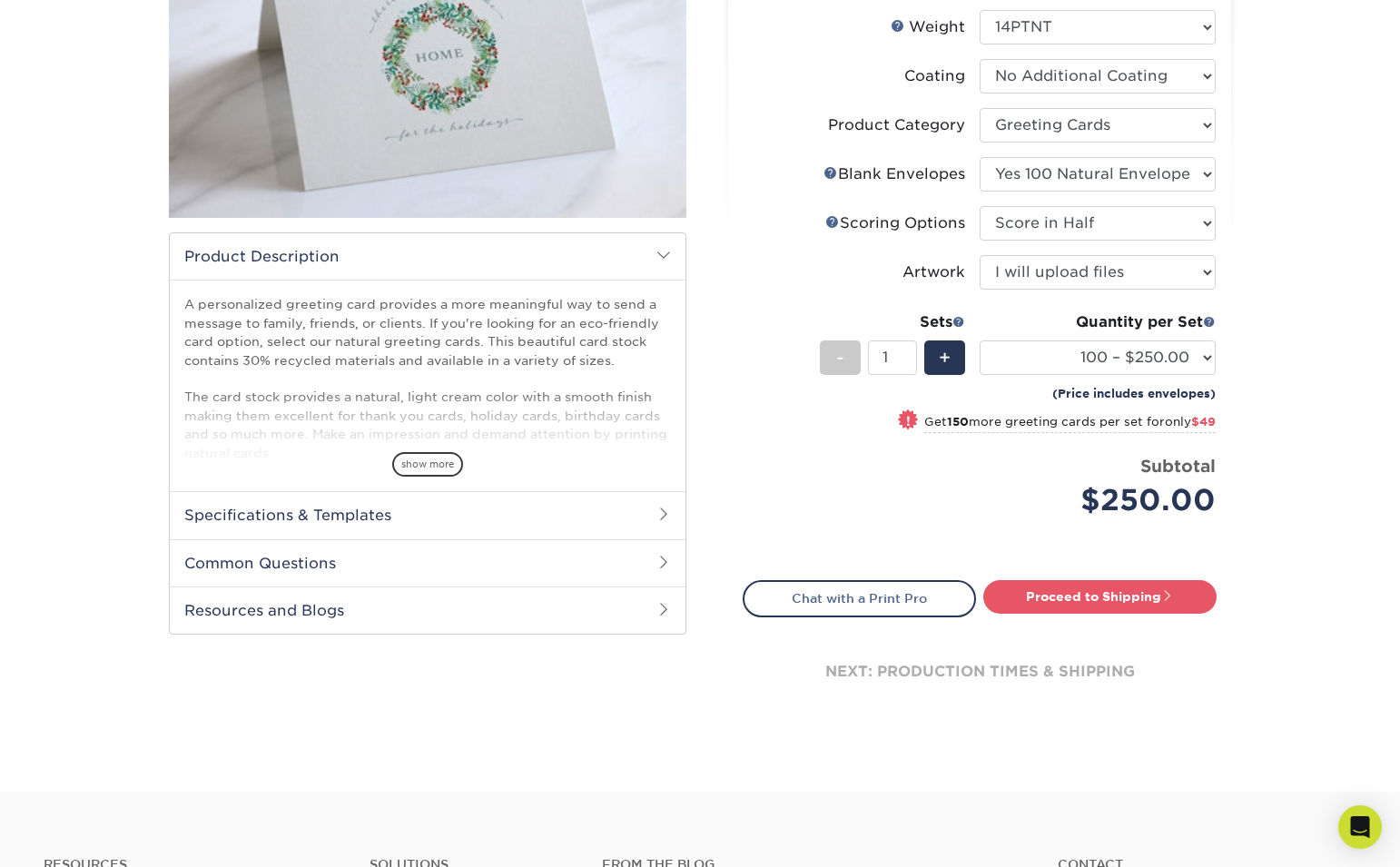
scroll to position [327, 0]
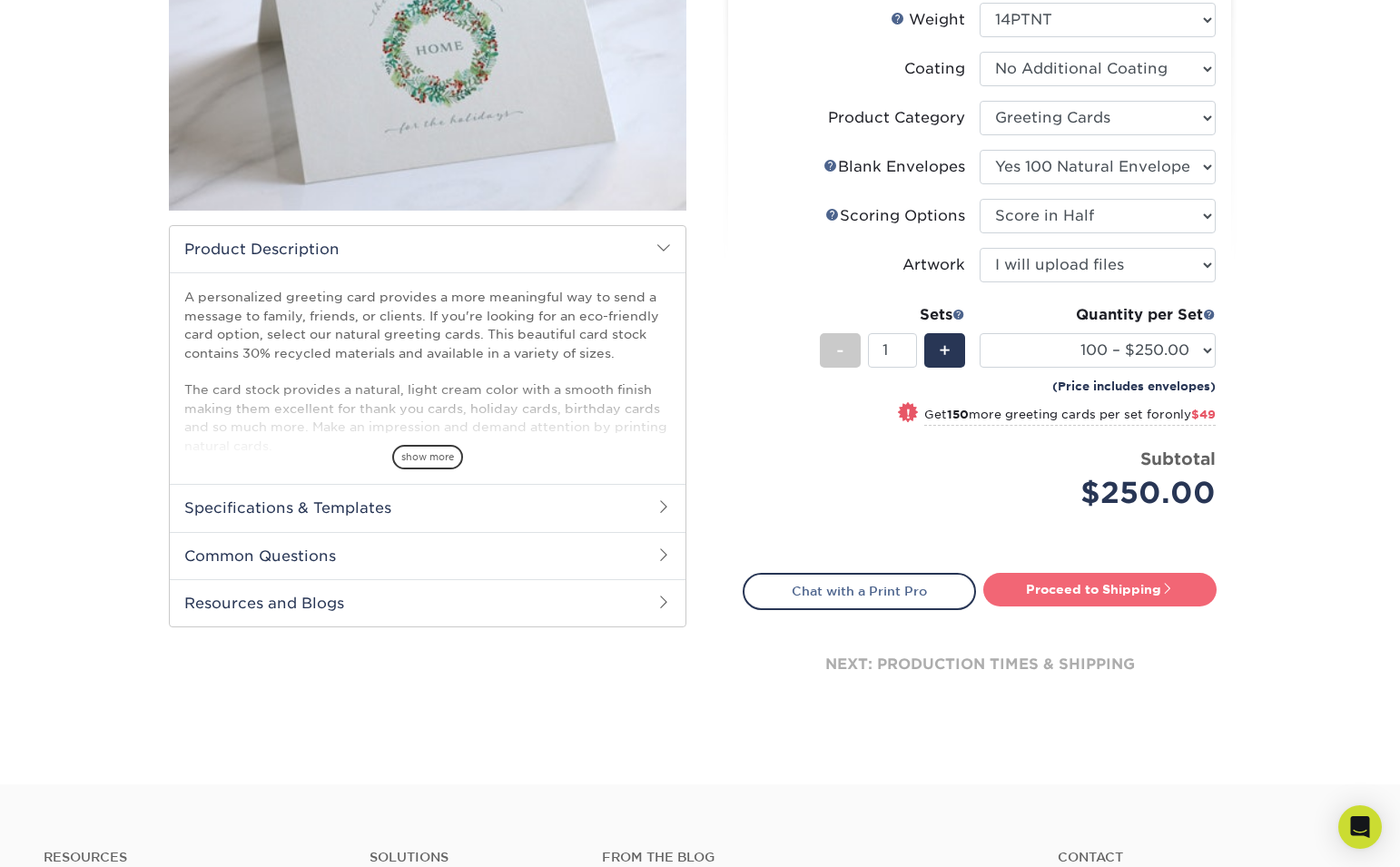
click at [1070, 593] on link "Proceed to Shipping" at bounding box center [1099, 588] width 233 height 32
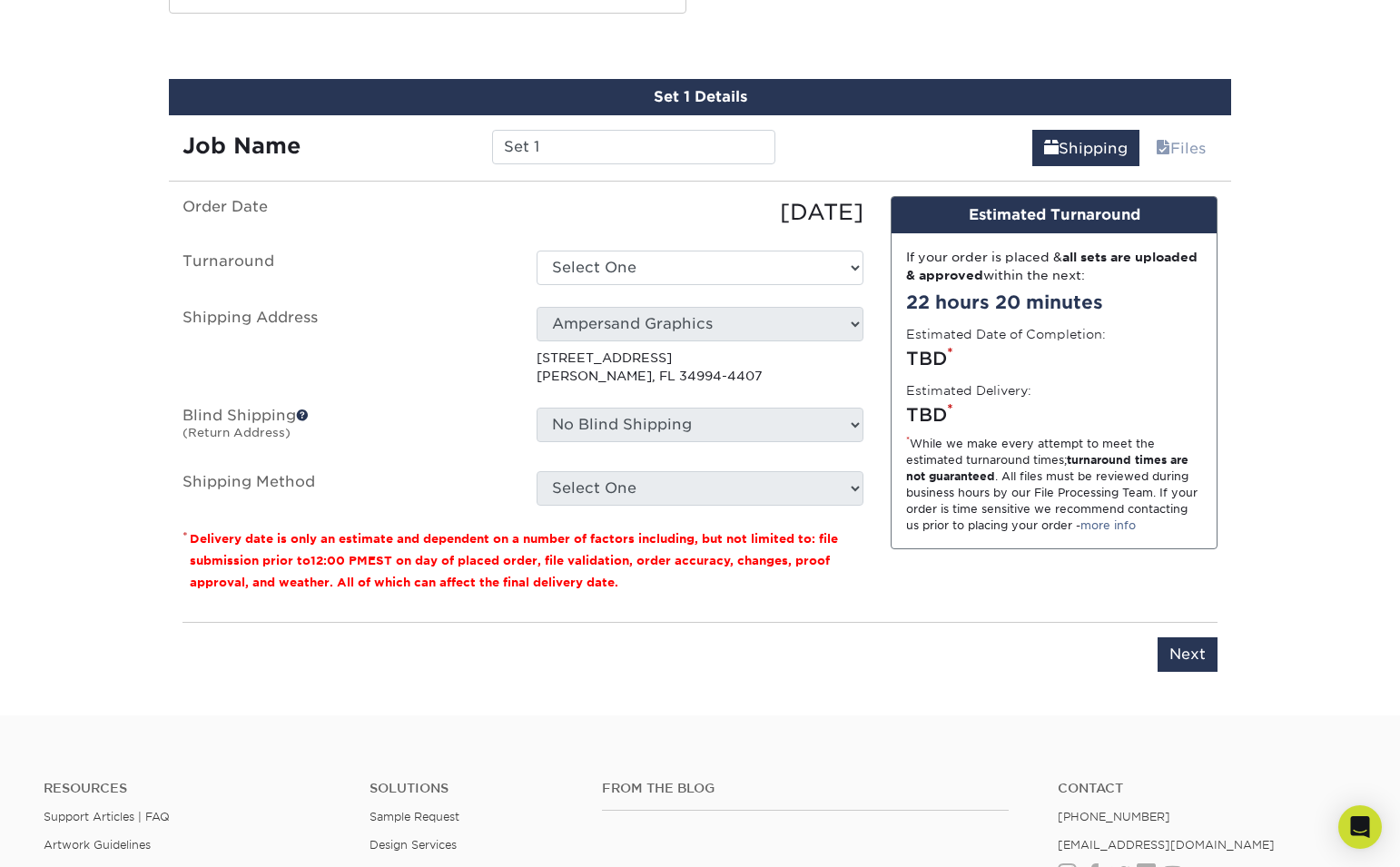
scroll to position [951, 0]
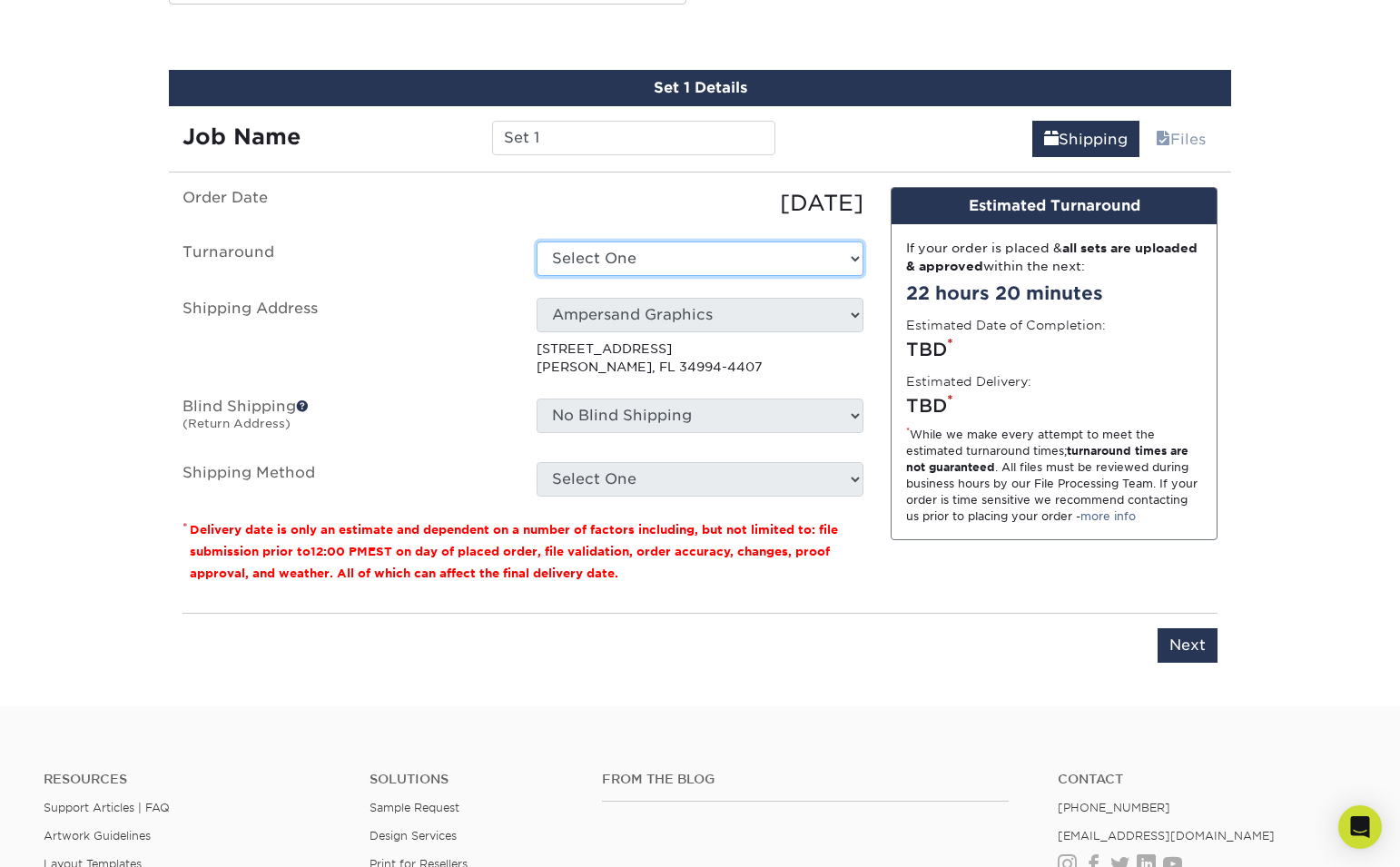
click at [811, 275] on select "Select One 2-4 Business Days 2 Day Next Business Day" at bounding box center [700, 258] width 326 height 34
select select "250c538f-afa7-453c-8d26-7e30b30e63bd"
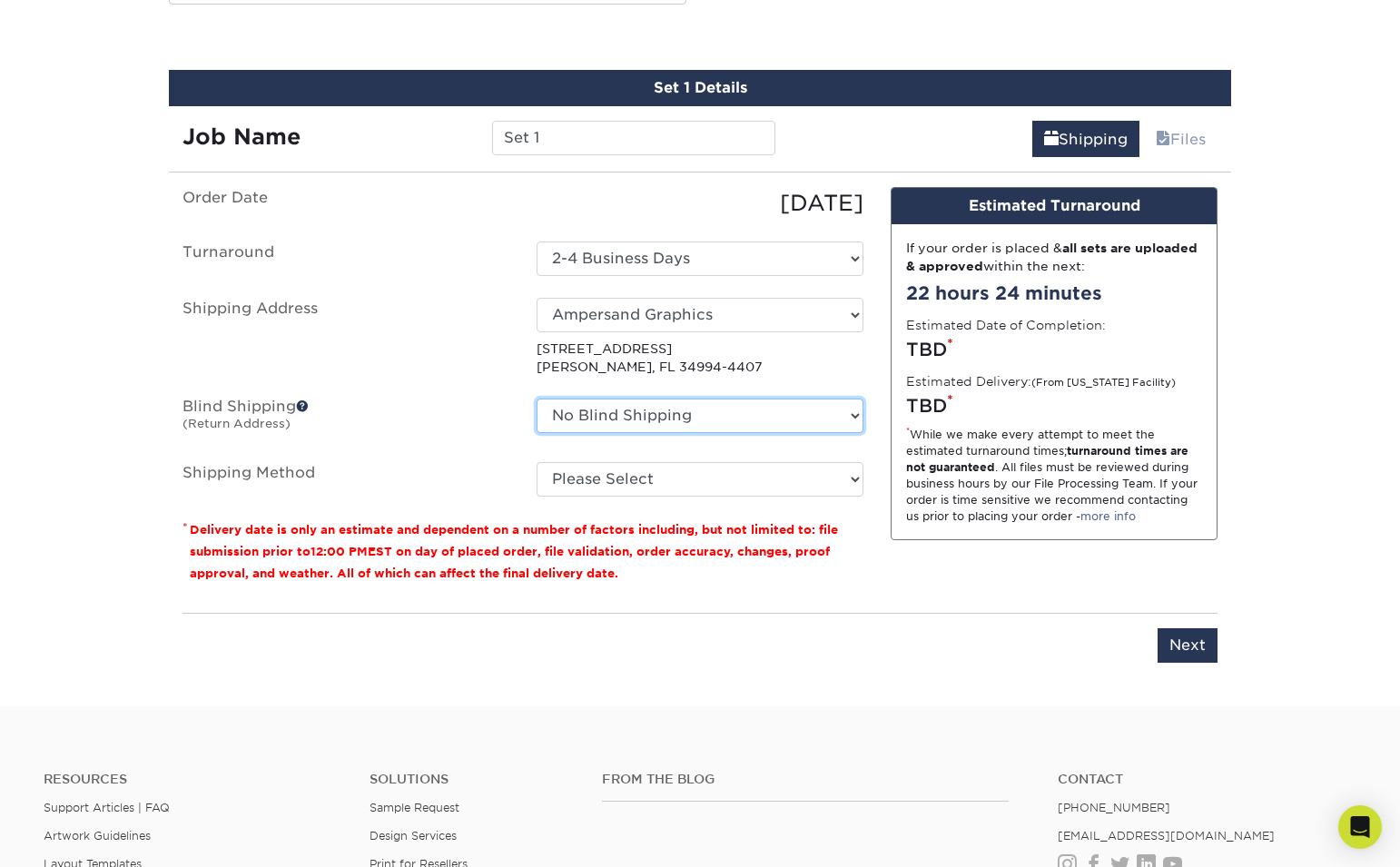
click at [792, 415] on select "No Blind Shipping Ampersand Graphics + Add New Address" at bounding box center [700, 415] width 326 height 34
select select "260382"
click at [536, 399] on select "No Blind Shipping Ampersand Graphics + Add New Address" at bounding box center [700, 415] width 326 height 34
click at [655, 482] on ul "Order Date [DATE] [GEOGRAPHIC_DATA] Select One 2-4 Business Days 2 Day Next Bus…" at bounding box center [523, 341] width 681 height 310
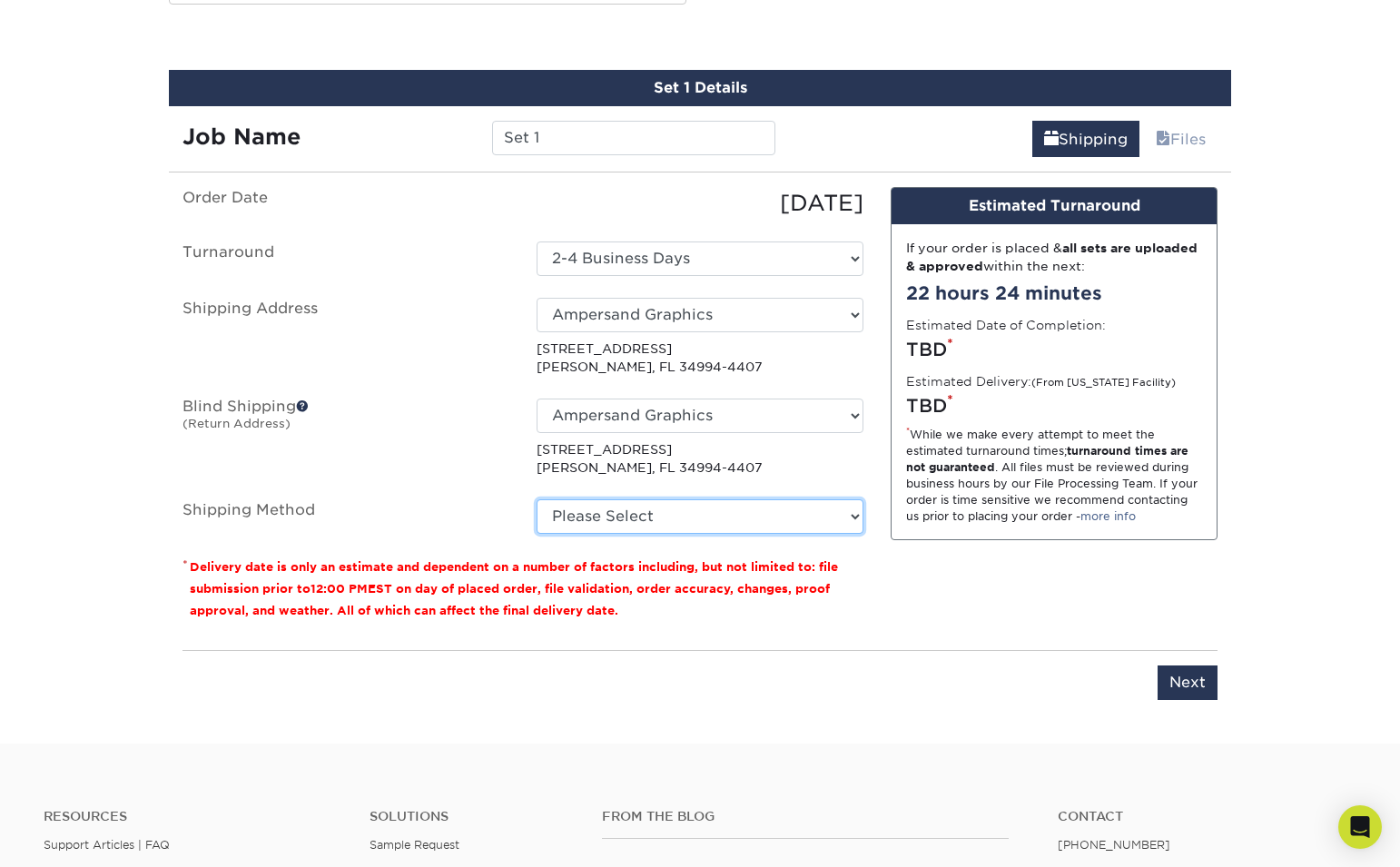
click at [666, 513] on select "Please Select Ground Shipping (+$13.79) 3 Day Shipping Service (+$19.58) 2 Day …" at bounding box center [700, 516] width 326 height 34
select select "03"
click at [536, 499] on select "Please Select Ground Shipping (+$13.79) 3 Day Shipping Service (+$19.58) 2 Day …" at bounding box center [700, 516] width 326 height 34
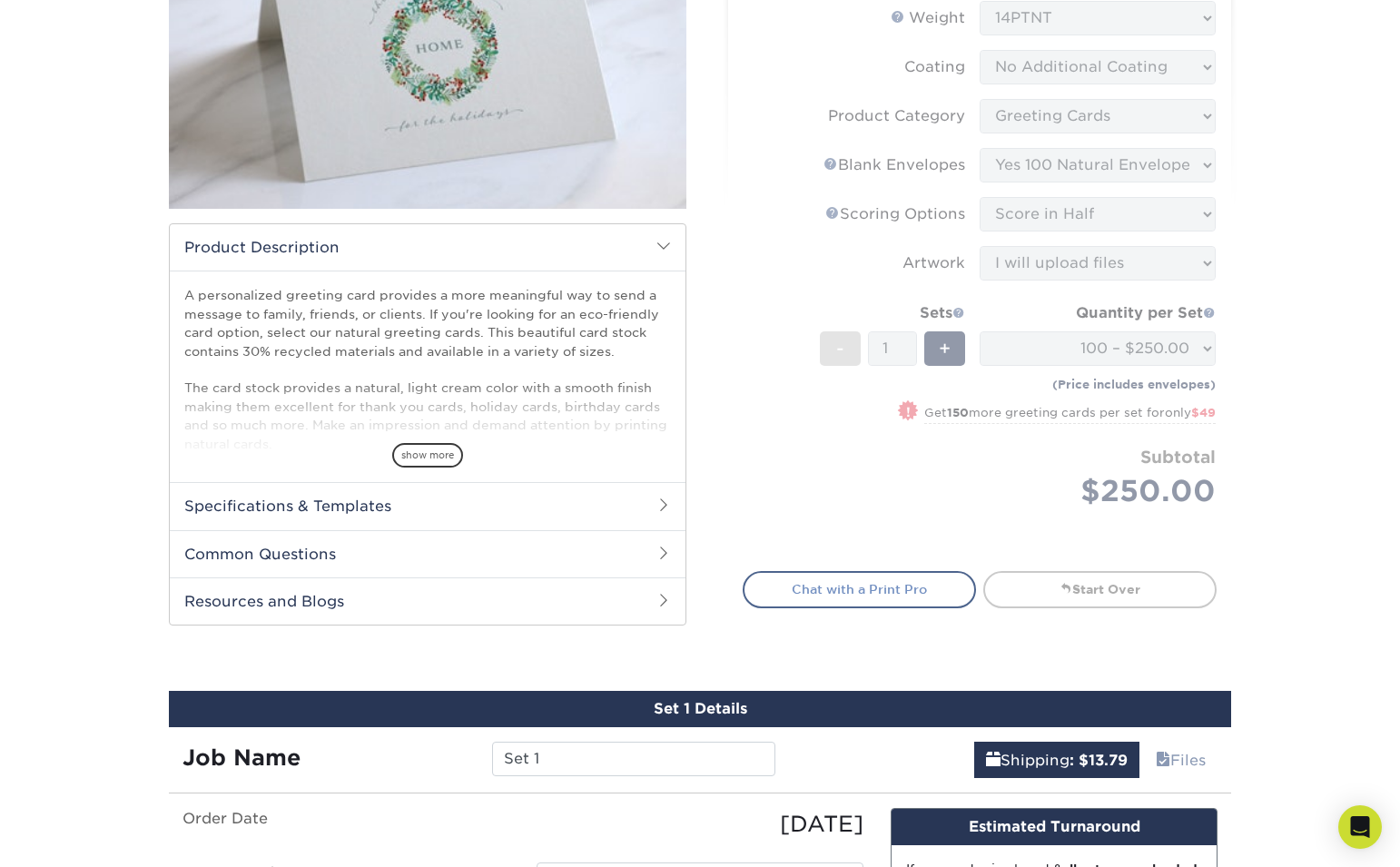
scroll to position [314, 0]
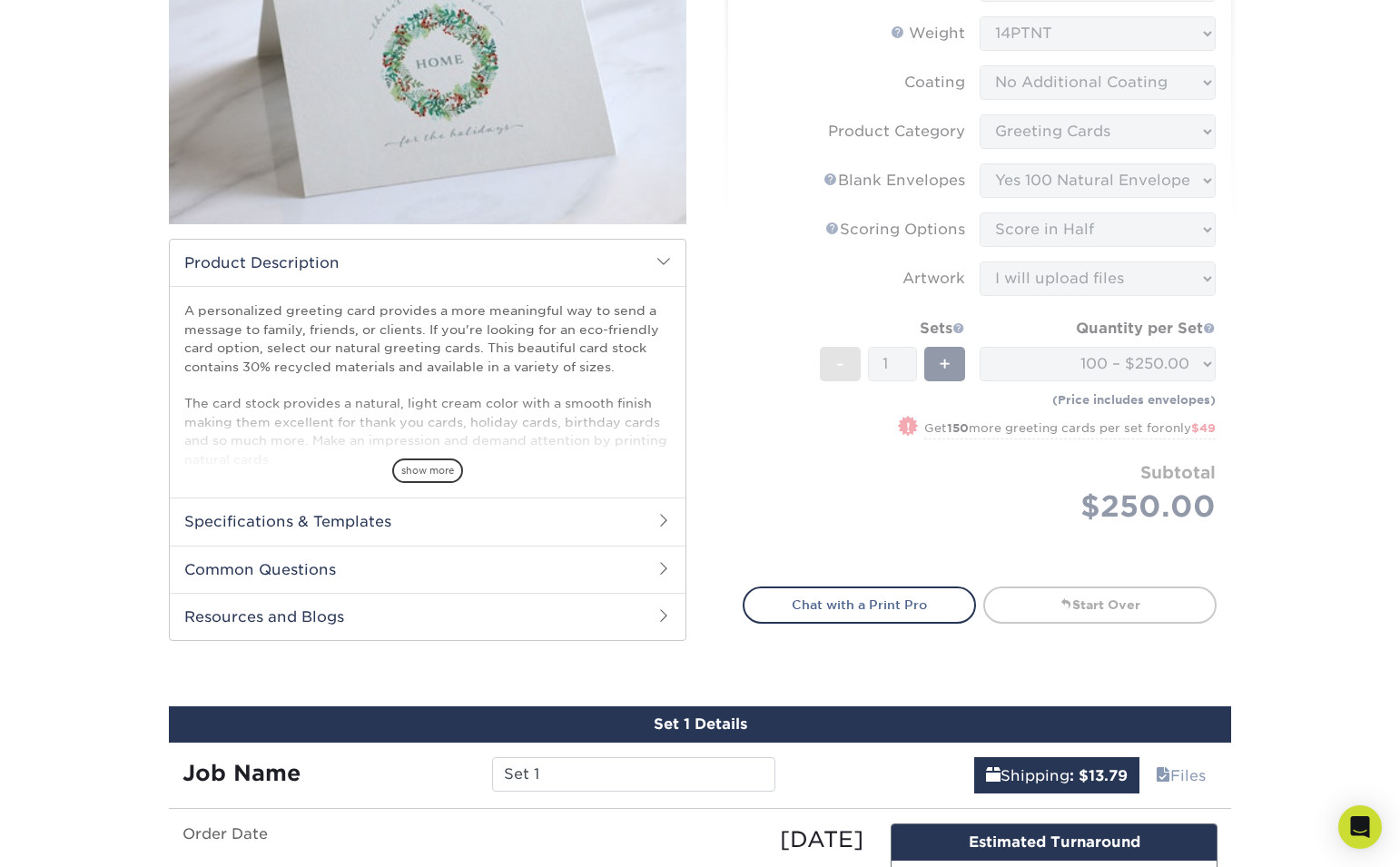
click at [762, 490] on form "Sizes Help Sizes Please Select 4.25" x 11" 5.5" x 8.5" 6" x 9" 6" x 12" 7" x 10…" at bounding box center [979, 241] width 474 height 647
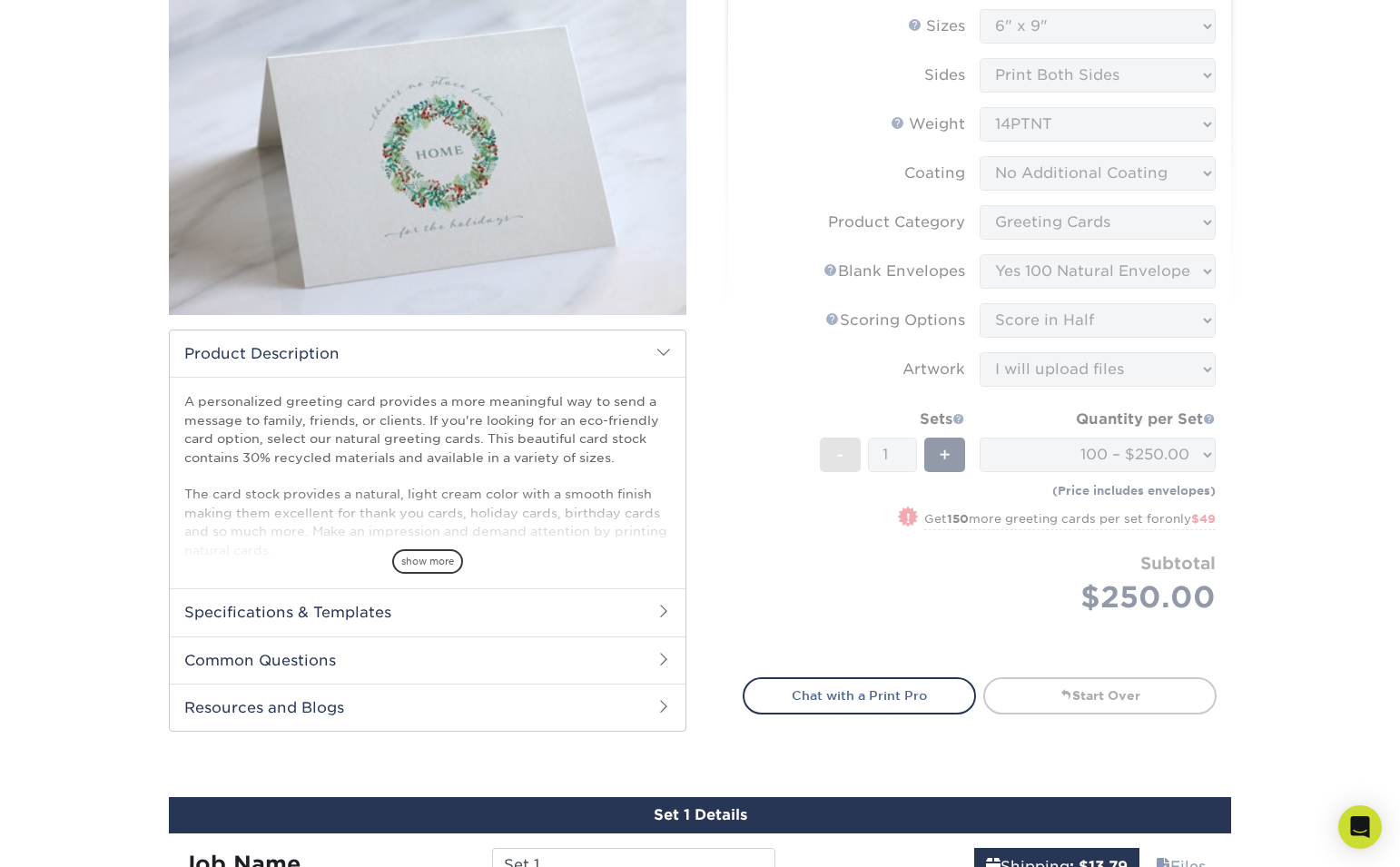
scroll to position [217, 0]
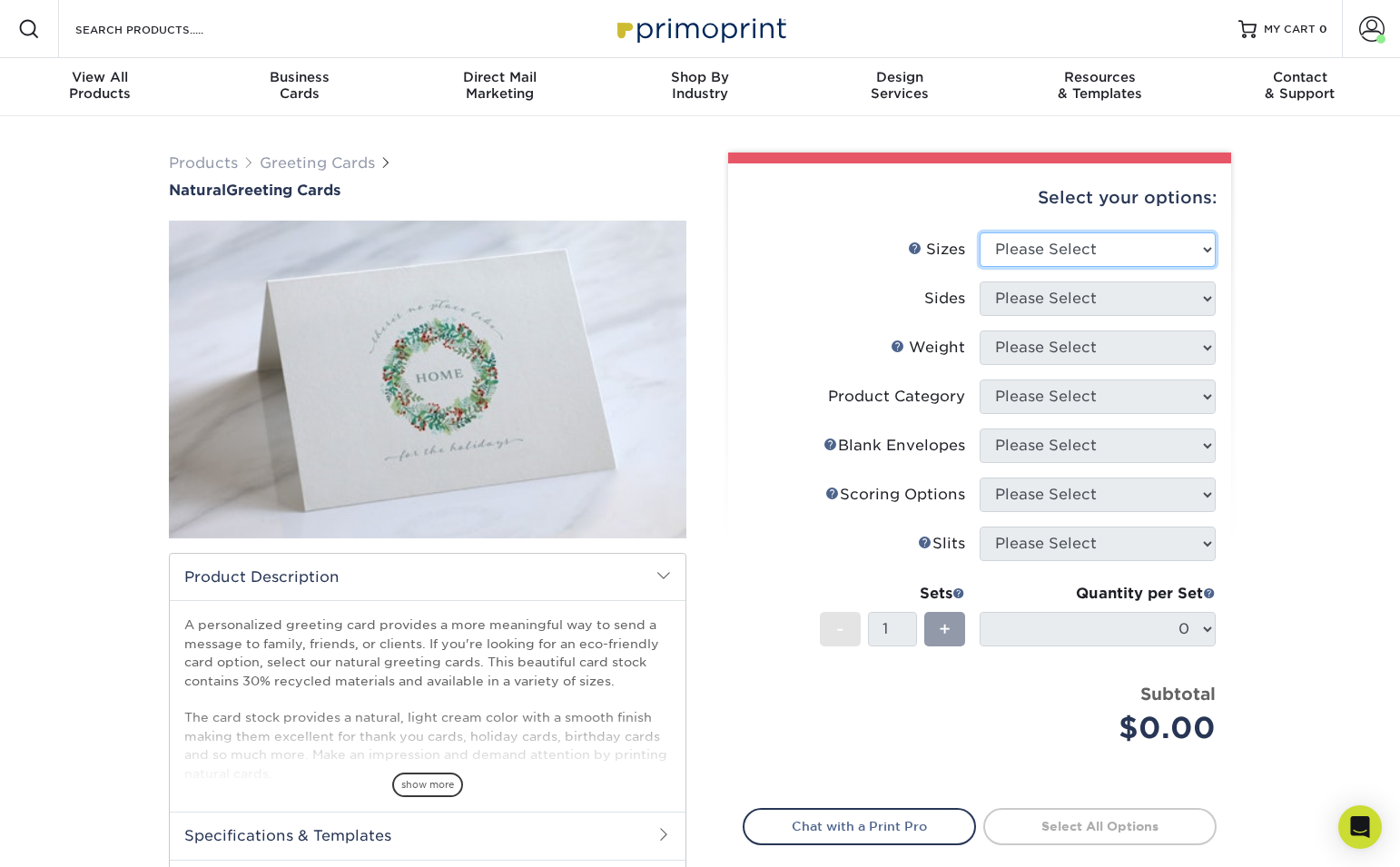
click at [1077, 250] on select "Please Select 4.25" x 11" 5.5" x 8.5" 6" x 9" 6" x 12" 7" x 10" 8.5" x 11"" at bounding box center [1098, 249] width 236 height 34
select select "6.00x9.00"
click at [980, 233] on select "Please Select 4.25" x 11" 5.5" x 8.5" 6" x 9" 6" x 12" 7" x 10" 8.5" x 11"" at bounding box center [1098, 249] width 236 height 34
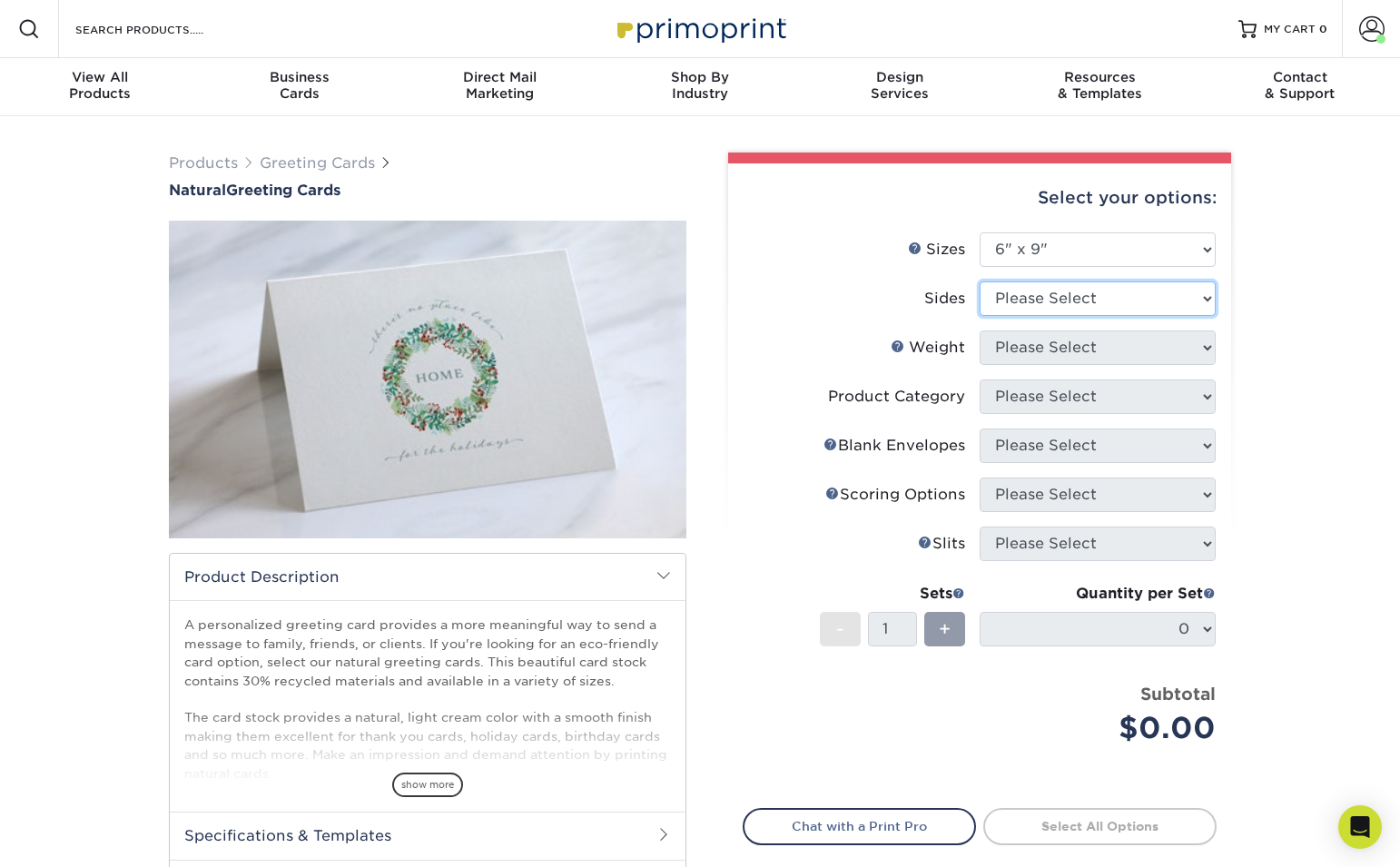
click at [1140, 294] on select "Please Select Print Both Sides Print Front Only" at bounding box center [1098, 298] width 236 height 34
select select "32d3c223-f82c-492b-b915-ba065a00862f"
click at [980, 282] on select "Please Select Print Both Sides Print Front Only" at bounding box center [1098, 298] width 236 height 34
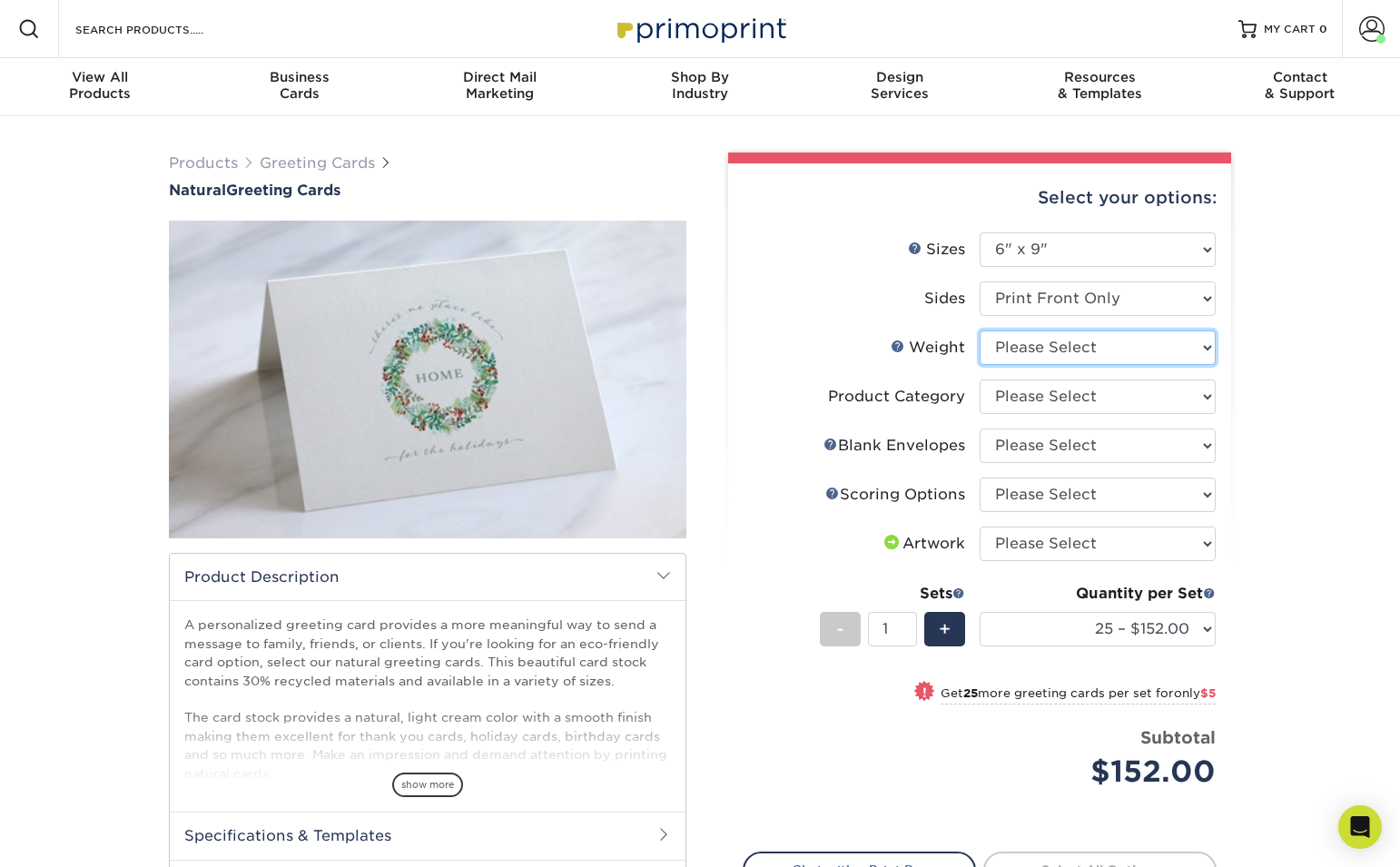
click at [1193, 349] on select "Please Select 14PTNT" at bounding box center [1098, 347] width 236 height 34
select select "14PTNT"
click at [980, 330] on select "Please Select 14PTNT" at bounding box center [1098, 347] width 236 height 34
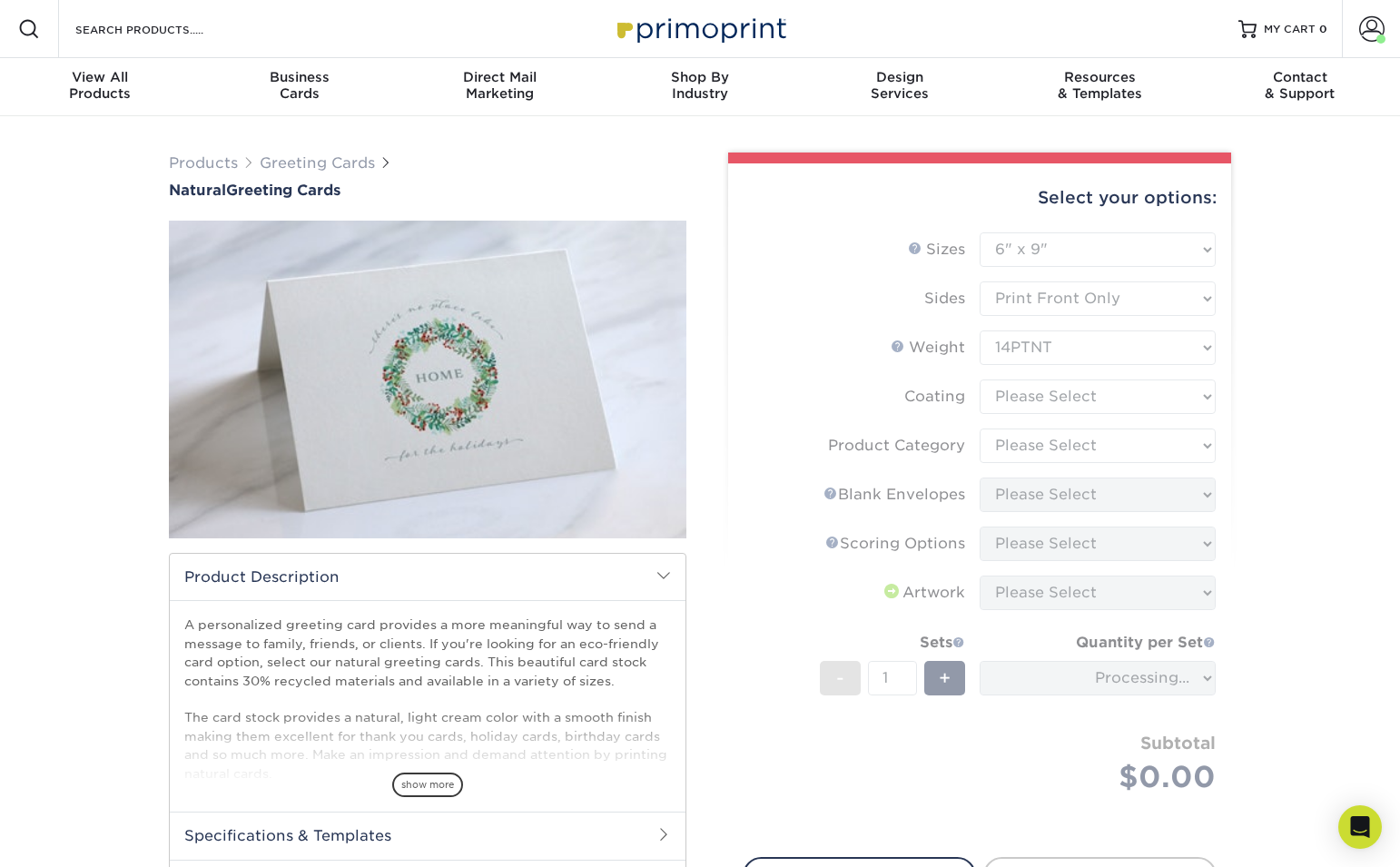
click at [1145, 398] on form "Sizes Help Sizes Please Select 4.25" x 11" 5.5" x 8.5" 6" x 9" 6" x 12" 7" x 10…" at bounding box center [979, 535] width 474 height 604
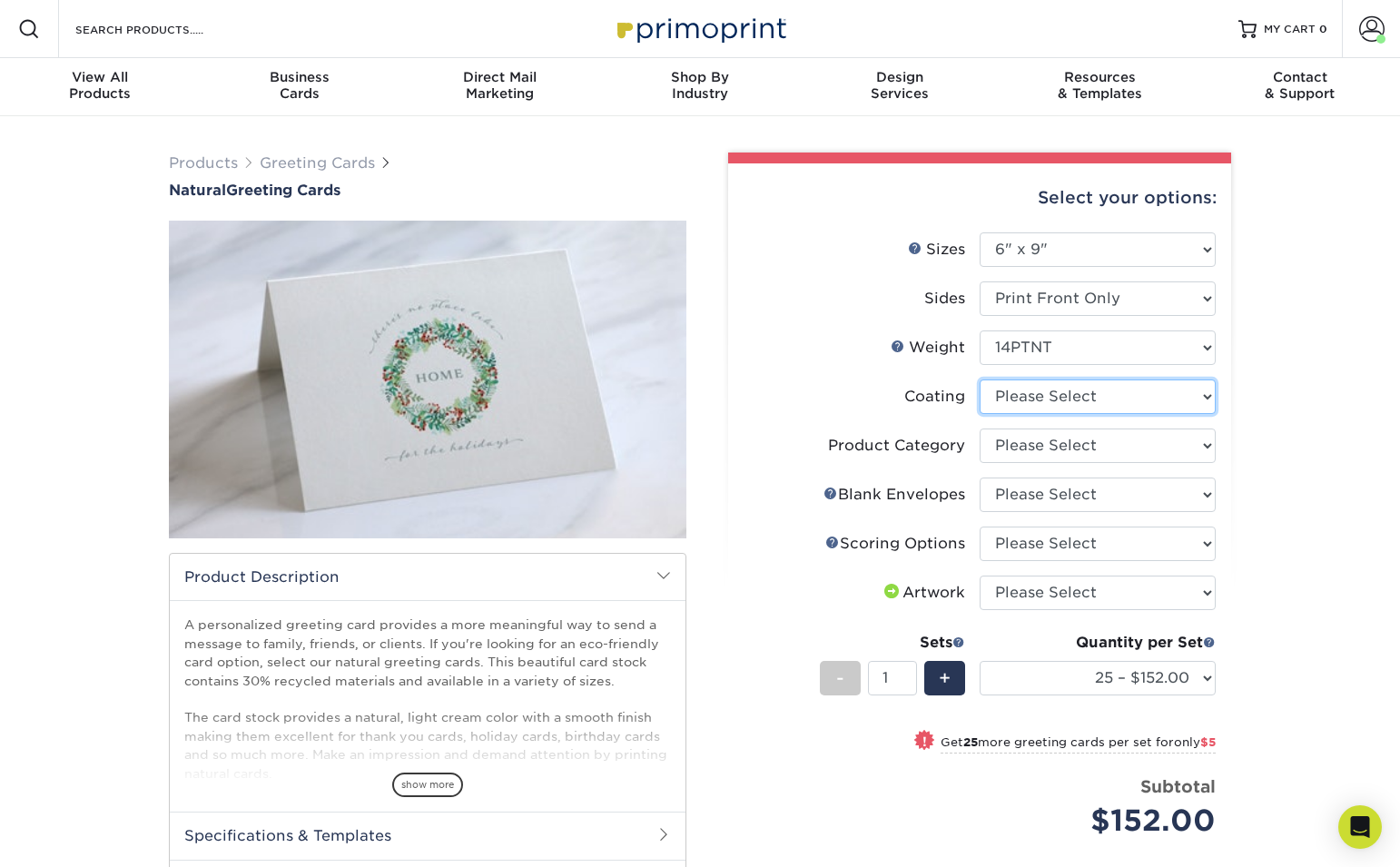
click at [1129, 393] on select at bounding box center [1098, 396] width 236 height 34
select select "3e7618de-abca-4bda-9f97-8b9129e913d8"
click at [980, 379] on select at bounding box center [1098, 396] width 236 height 34
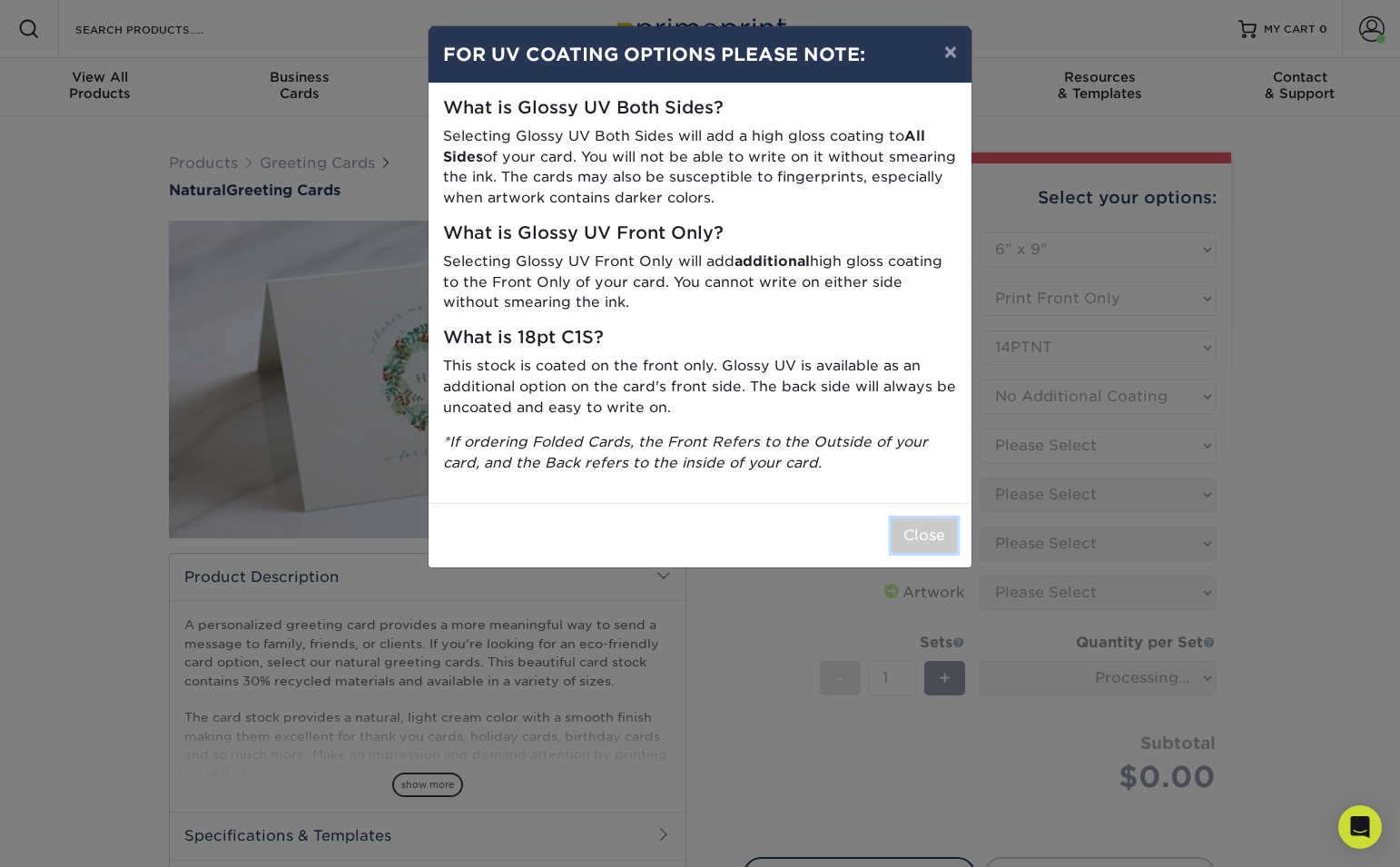
click at [921, 530] on button "Close" at bounding box center [923, 536] width 65 height 34
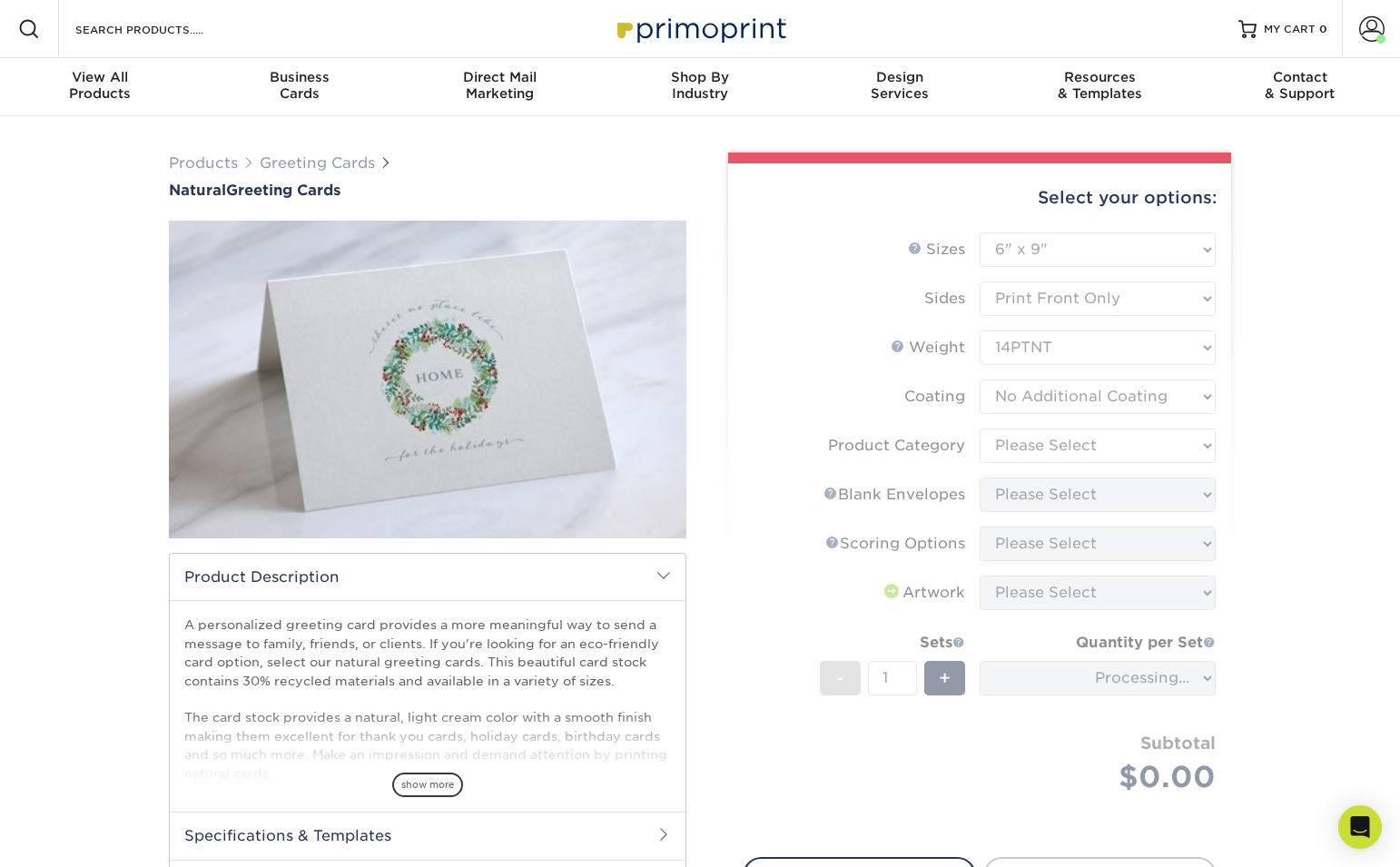
click at [1111, 445] on form "Sizes Help Sizes Please Select 4.25" x 11" 5.5" x 8.5" 6" x 9" 6" x 12" 7" x 10…" at bounding box center [979, 535] width 474 height 604
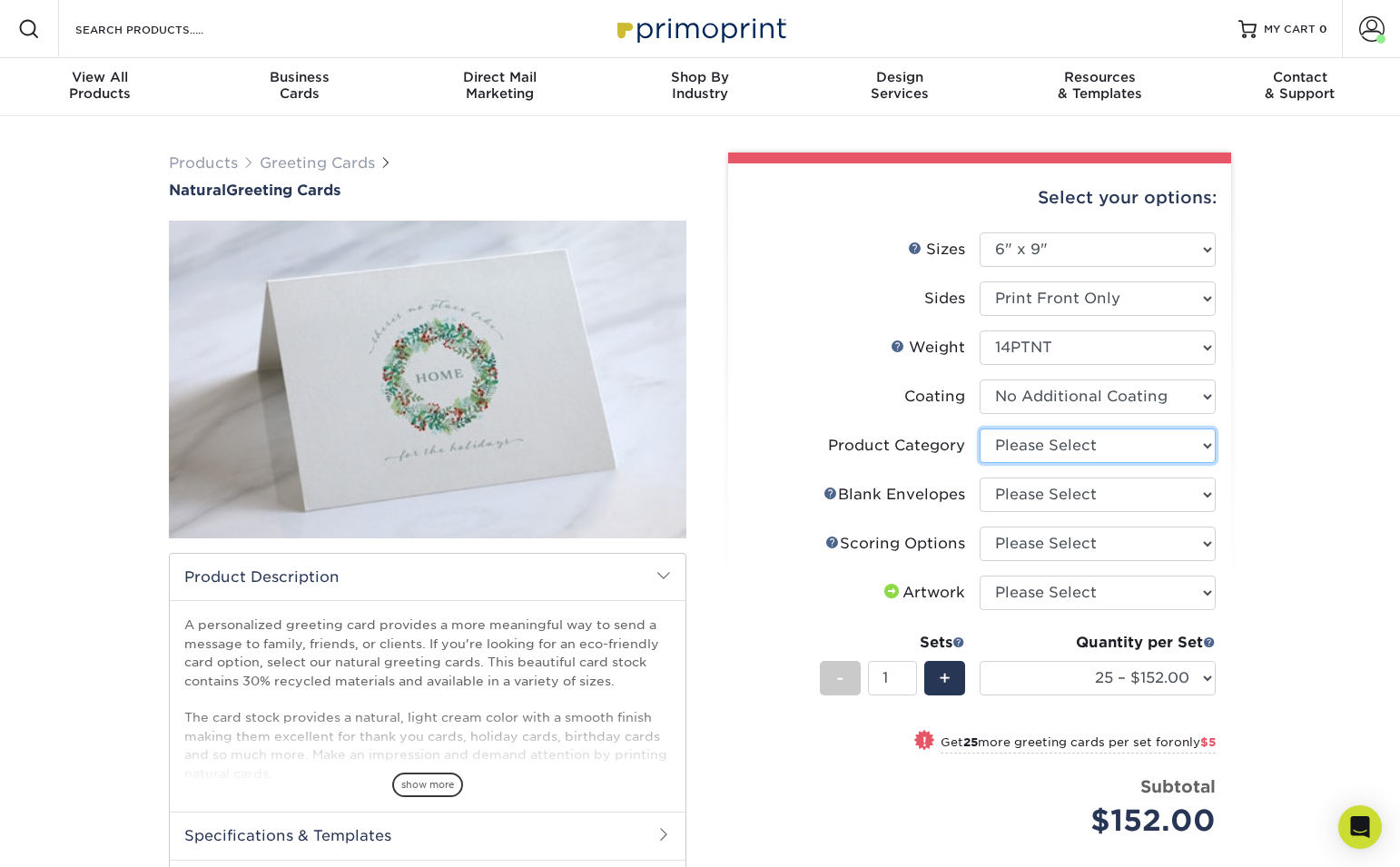
click at [1102, 448] on select "Please Select Greeting Cards" at bounding box center [1098, 446] width 236 height 34
select select "b7f8198f-f281-4438-a52e-cd7a5c5c0cfc"
click at [980, 429] on select "Please Select Greeting Cards" at bounding box center [1098, 446] width 236 height 34
click at [1087, 495] on select "Please Select No Blank Envelopes Yes 25 Natural Envelopes A6 Yes 50 Natural Env…" at bounding box center [1098, 495] width 236 height 34
select select "56d74f91-7f6b-4d89-b89d-16eff7939871"
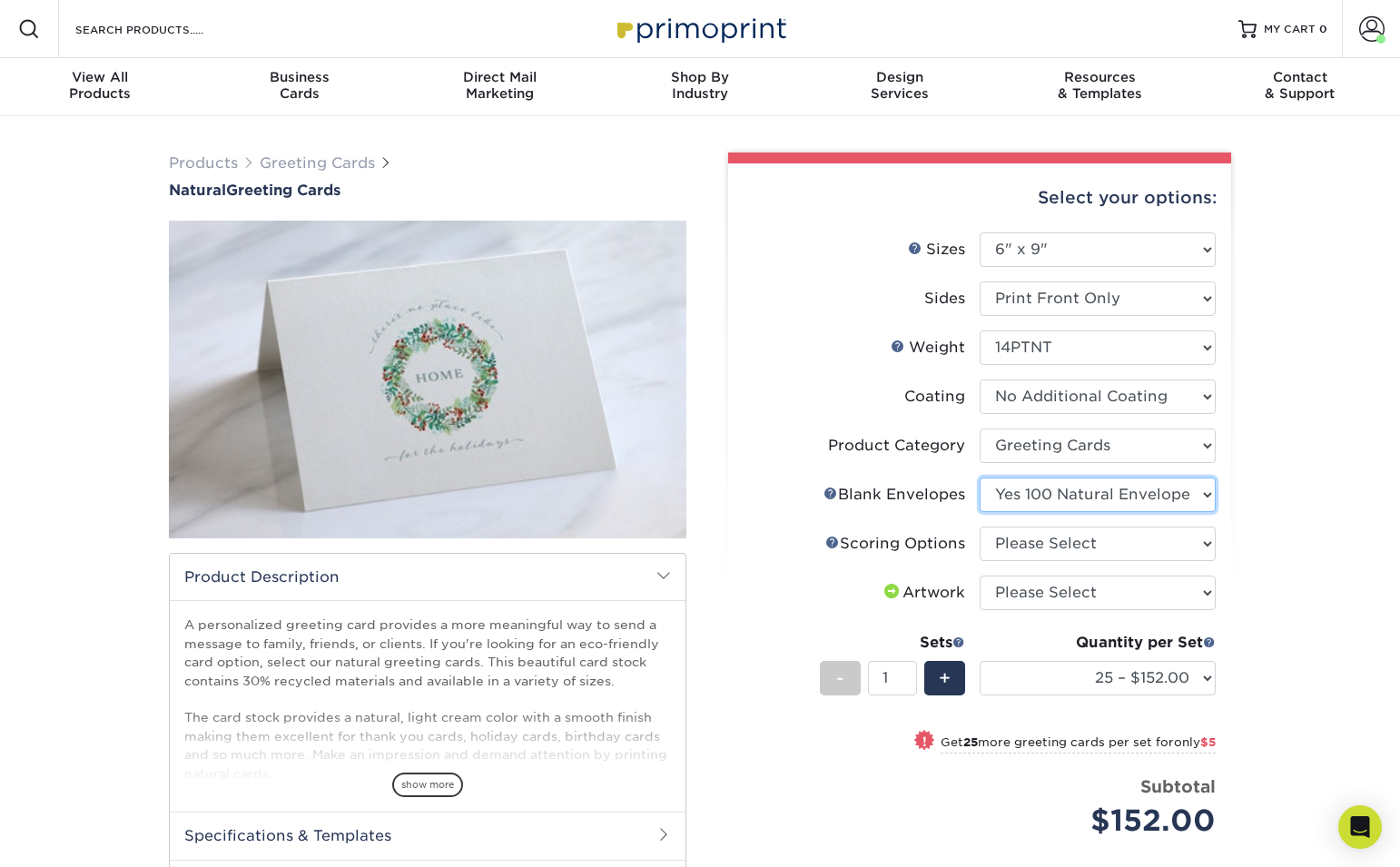
click at [980, 478] on select "Please Select No Blank Envelopes Yes 25 Natural Envelopes A6 Yes 50 Natural Env…" at bounding box center [1098, 495] width 236 height 34
click at [1129, 546] on select "Please Select Score in Half" at bounding box center [1098, 543] width 236 height 34
select select "b23166fa-223a-4016-b2d3-d3438452c7d9"
click at [980, 527] on select "Please Select Score in Half" at bounding box center [1098, 543] width 236 height 34
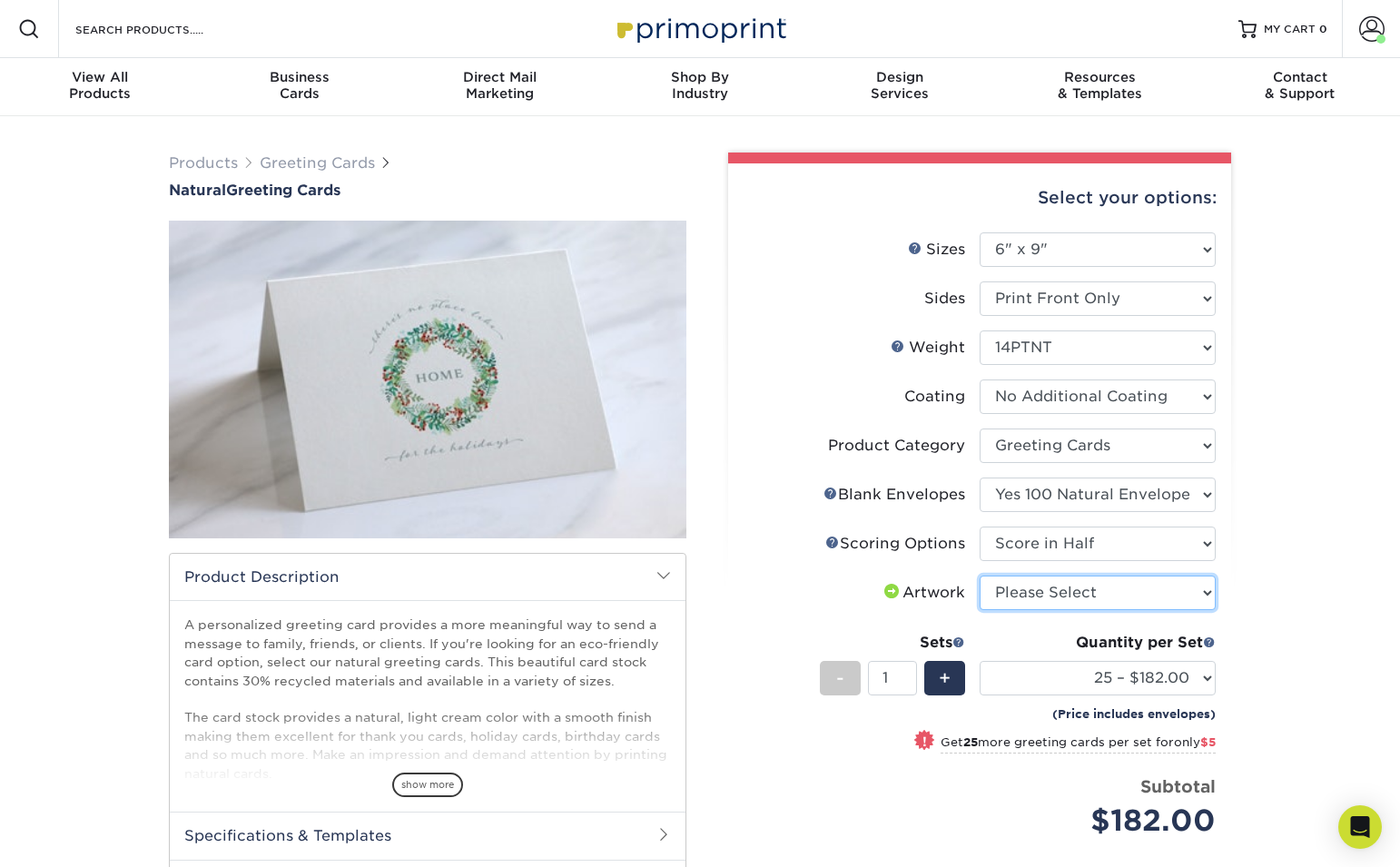
click at [1111, 594] on select "Please Select I will upload files I need a design - $75" at bounding box center [1098, 592] width 236 height 34
select select "upload"
click at [980, 576] on select "Please Select I will upload files I need a design - $75" at bounding box center [1098, 592] width 236 height 34
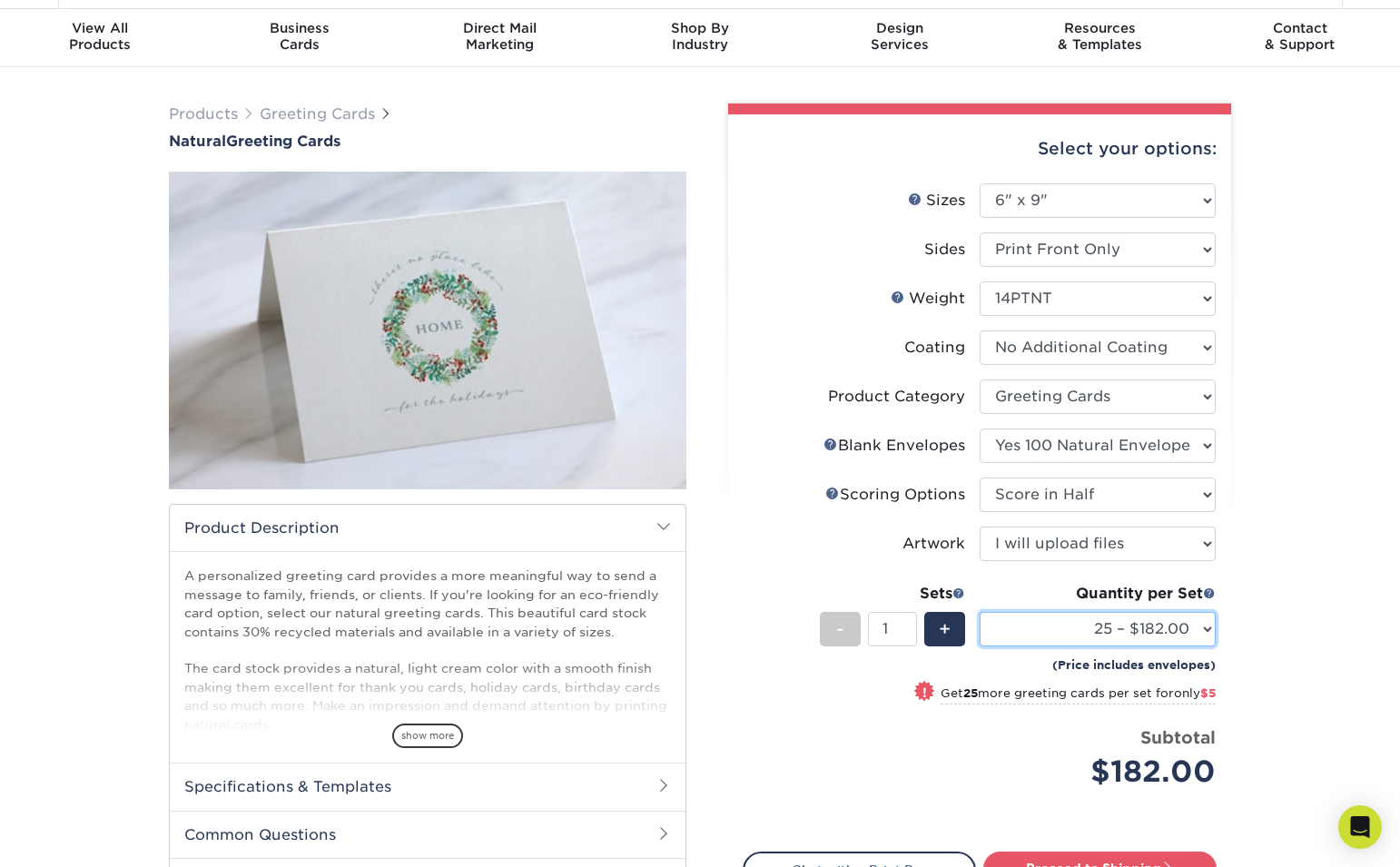
click at [1197, 627] on select "25 – $182.00 50 – $187.00 75 – $190.00 100 – $190.00 250 – $225.00 500 – $287.0…" at bounding box center [1098, 629] width 236 height 34
select select "100 – $190.00"
click at [980, 612] on select "25 – $182.00 50 – $187.00 75 – $190.00 100 – $190.00 250 – $225.00 500 – $287.0…" at bounding box center [1098, 629] width 236 height 34
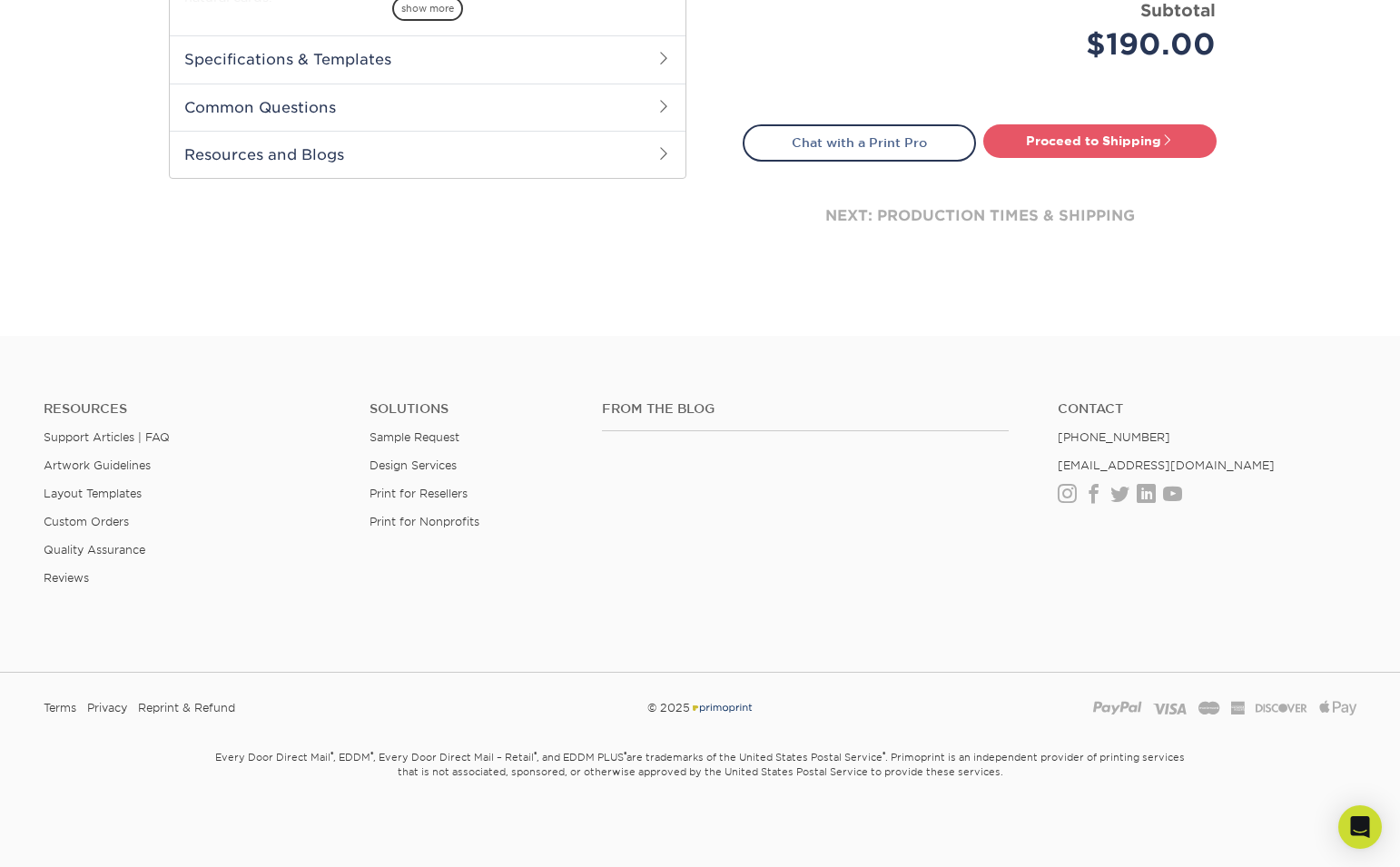
scroll to position [767, 0]
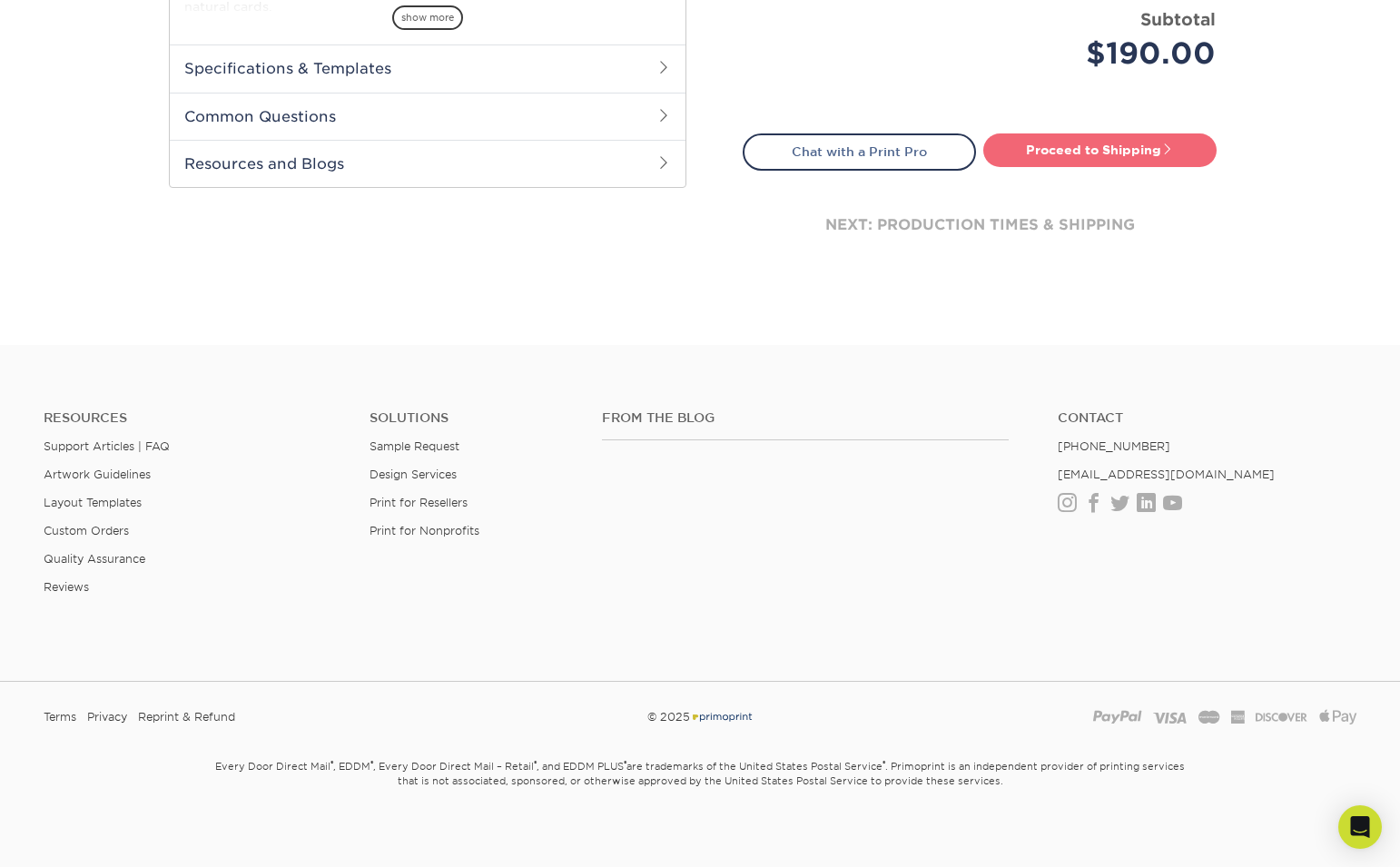
click at [1032, 138] on link "Proceed to Shipping" at bounding box center [1099, 150] width 233 height 32
type input "Set 1"
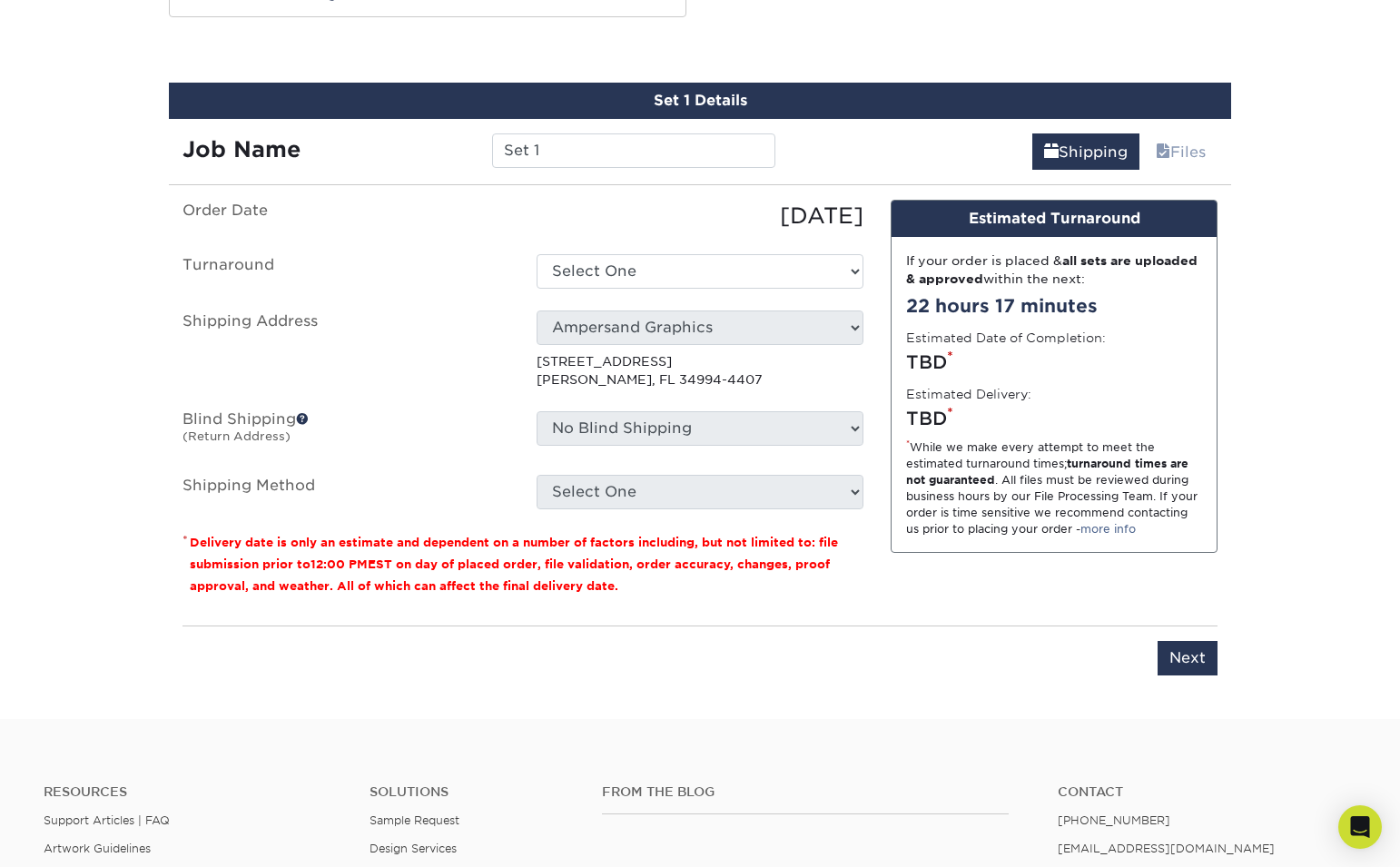
scroll to position [951, 0]
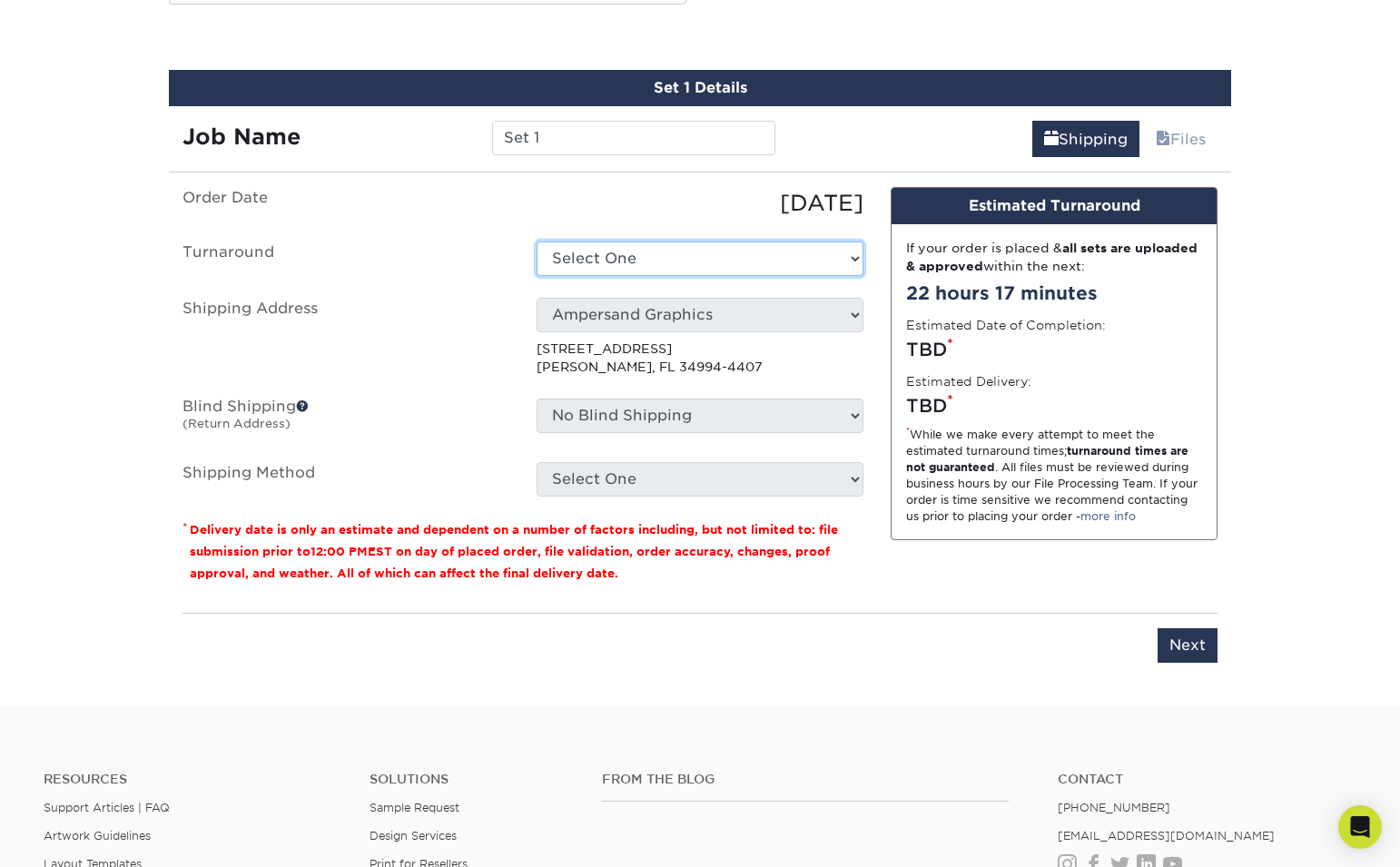
click at [785, 268] on select "Select One 2-4 Business Days 2 Day Next Business Day" at bounding box center [700, 258] width 326 height 34
select select "470383d2-f471-4138-bd72-ea9bed62f950"
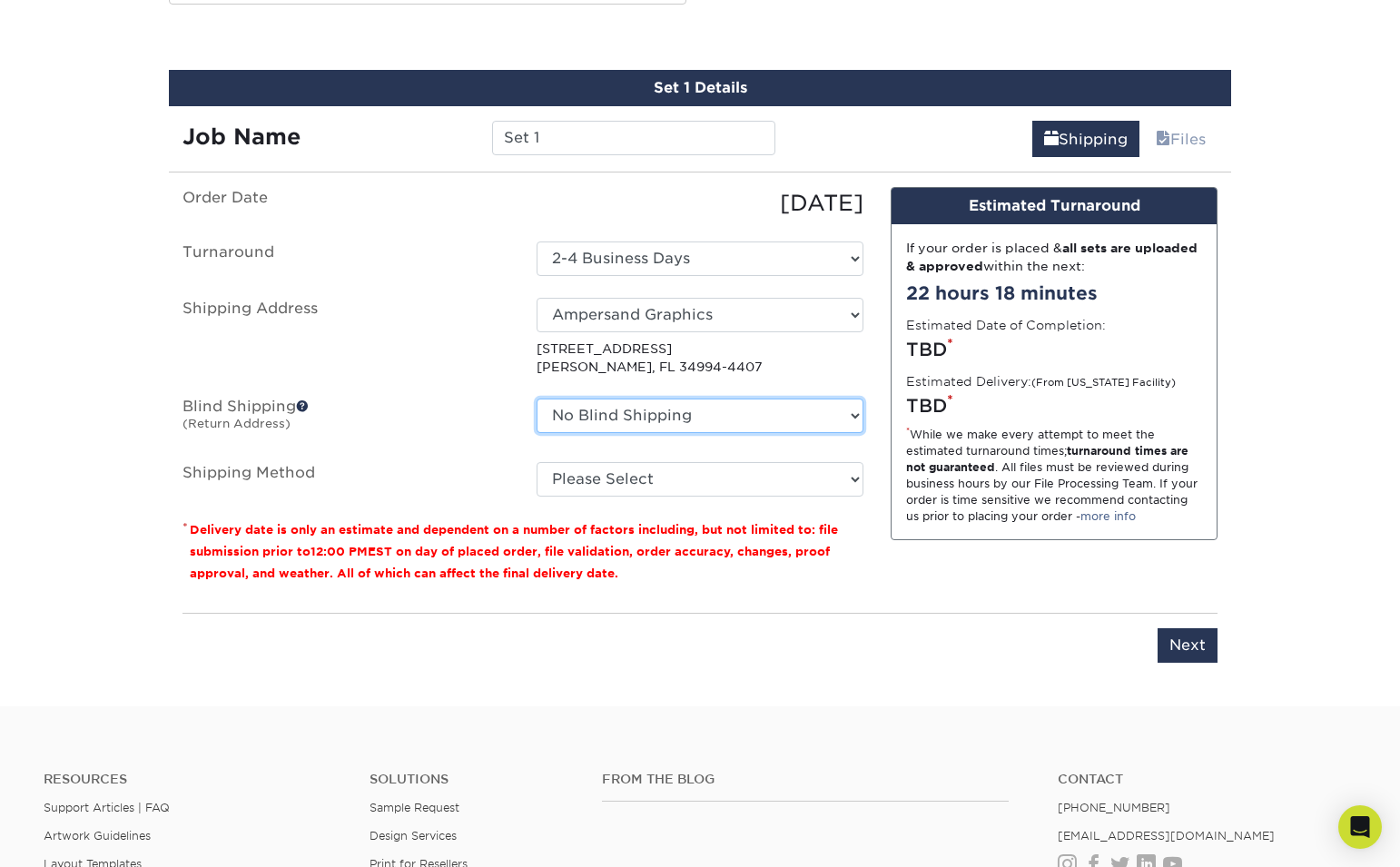
click at [729, 411] on select "No Blind Shipping Ampersand Graphics + Add New Address" at bounding box center [700, 415] width 326 height 34
select select "260382"
click at [536, 399] on select "No Blind Shipping Ampersand Graphics + Add New Address" at bounding box center [700, 415] width 326 height 34
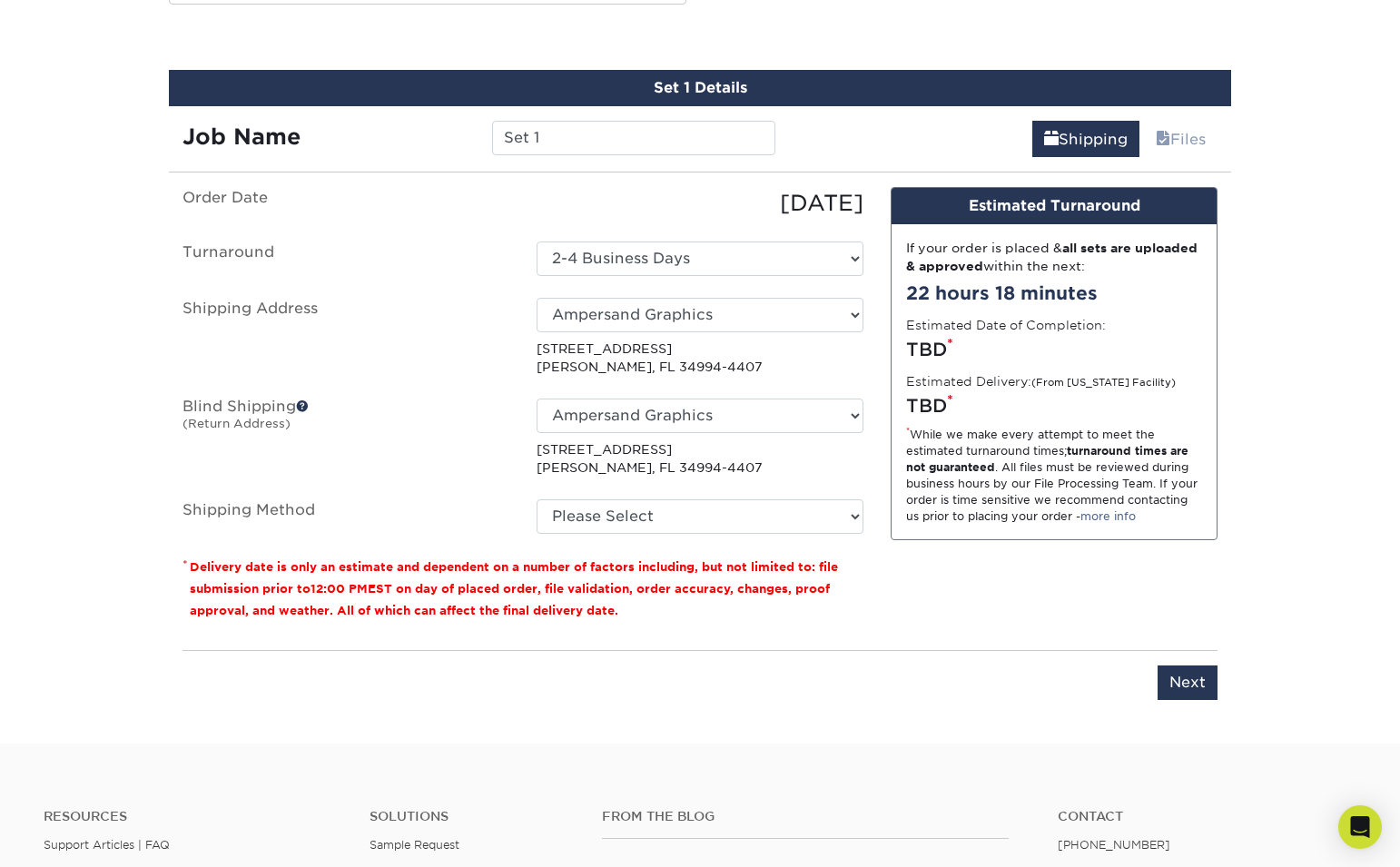
click at [676, 479] on ul "Order Date 09/25/2025 Turnaround Select One 2-4 Business Days 2 Day Next Busine…" at bounding box center [523, 360] width 681 height 347
click at [684, 512] on select "Please Select Ground Shipping (+$13.79) 3 Day Shipping Service (+$19.58) 2 Day …" at bounding box center [700, 516] width 326 height 34
select select "03"
click at [536, 499] on select "Please Select Ground Shipping (+$13.79) 3 Day Shipping Service (+$19.58) 2 Day …" at bounding box center [700, 516] width 326 height 34
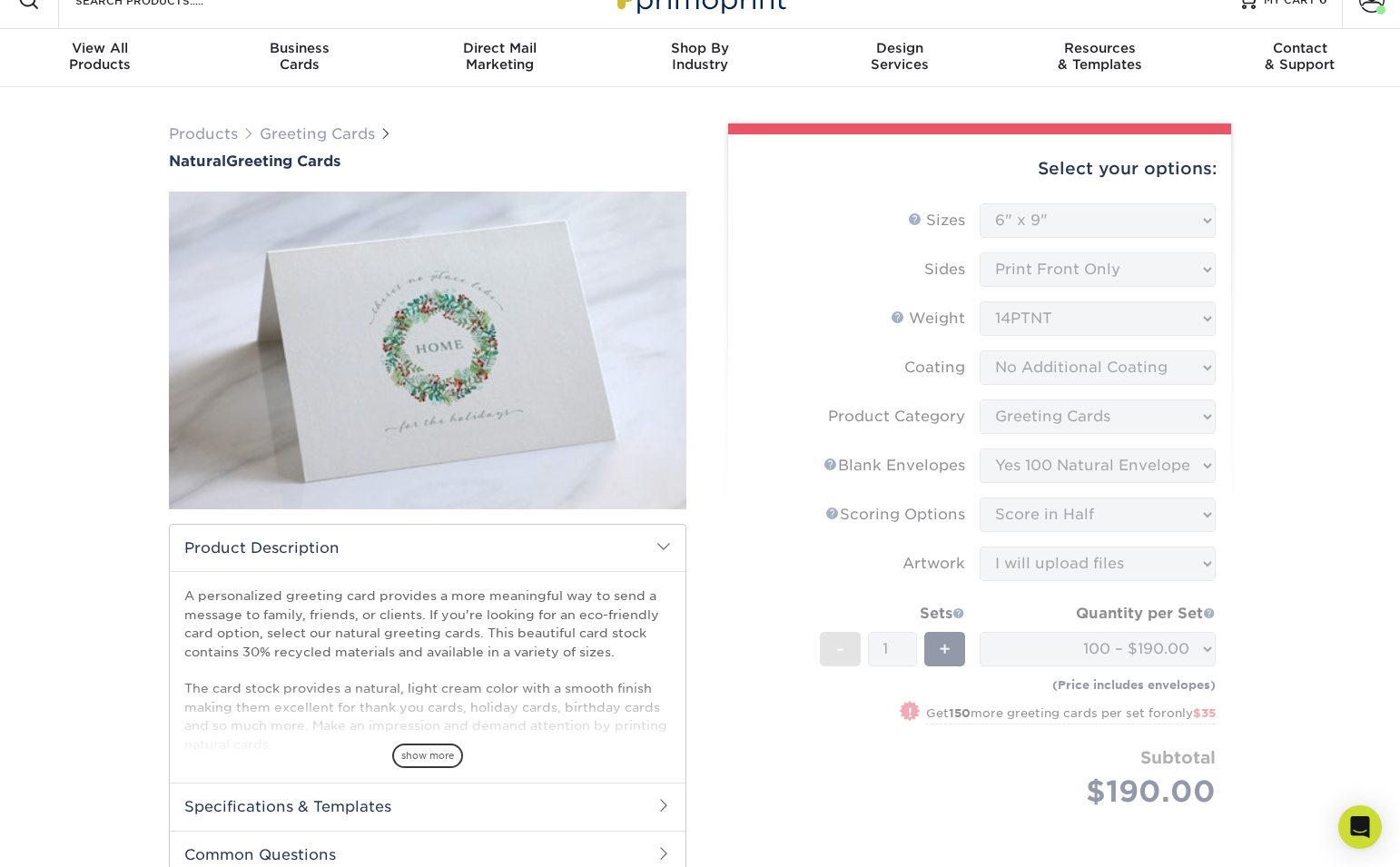
scroll to position [0, 0]
